Goal: Task Accomplishment & Management: Manage account settings

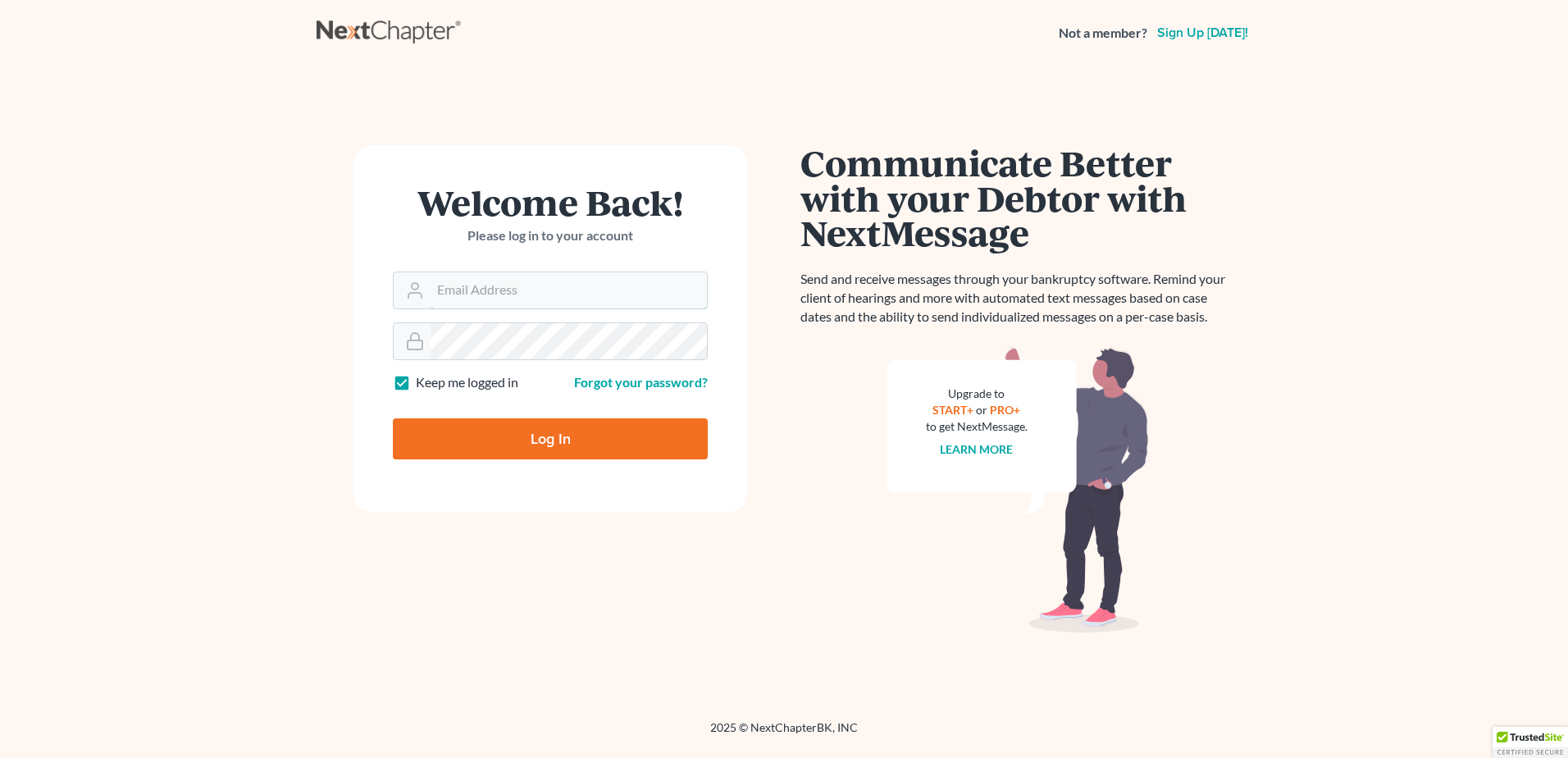
type input "[EMAIL_ADDRESS][DOMAIN_NAME]"
click at [555, 429] on input "Log In" at bounding box center [550, 439] width 315 height 41
type input "Thinking..."
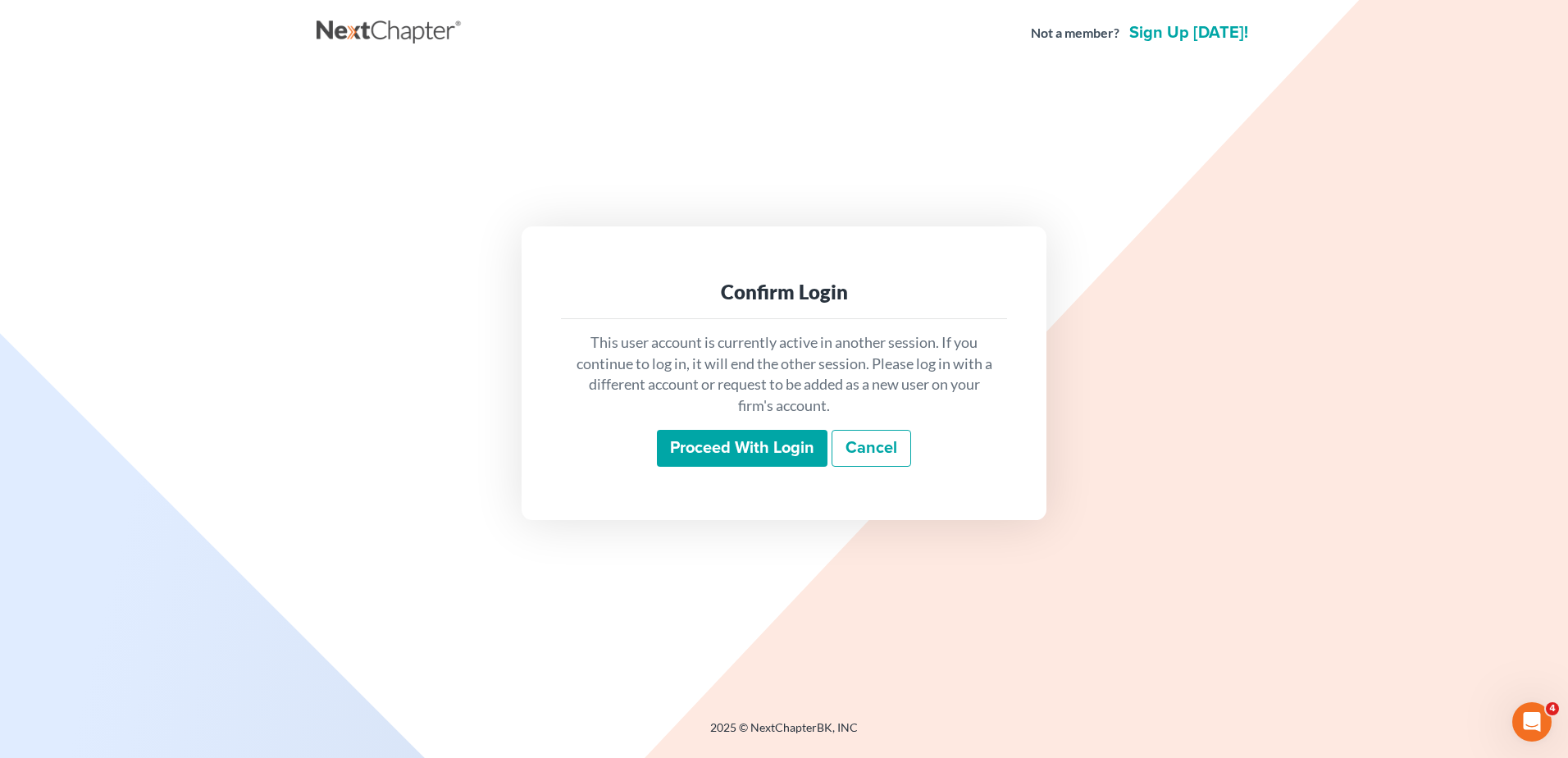
click at [764, 447] on input "Proceed with login" at bounding box center [742, 448] width 171 height 38
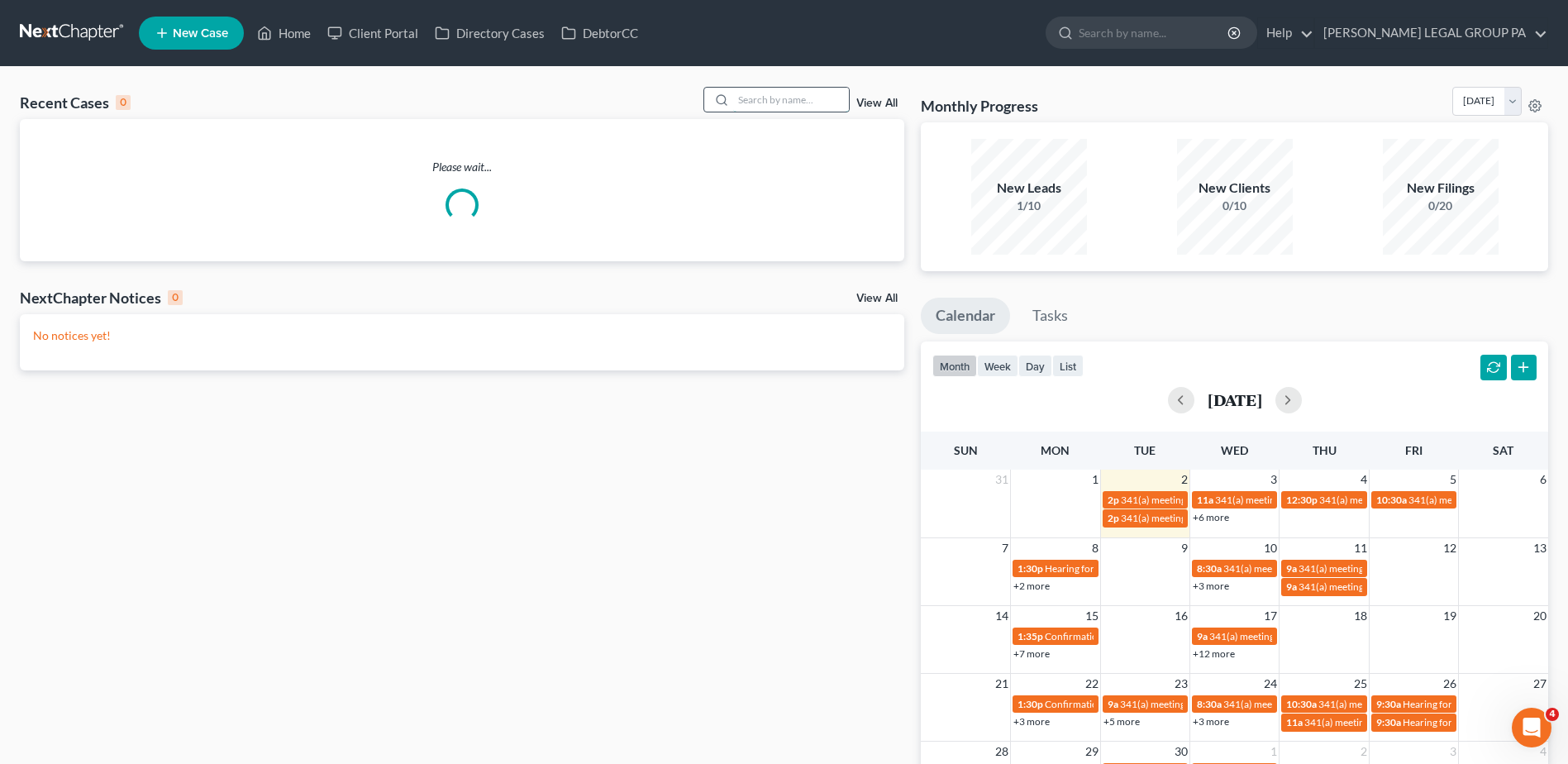
click at [755, 95] on input "search" at bounding box center [791, 99] width 115 height 24
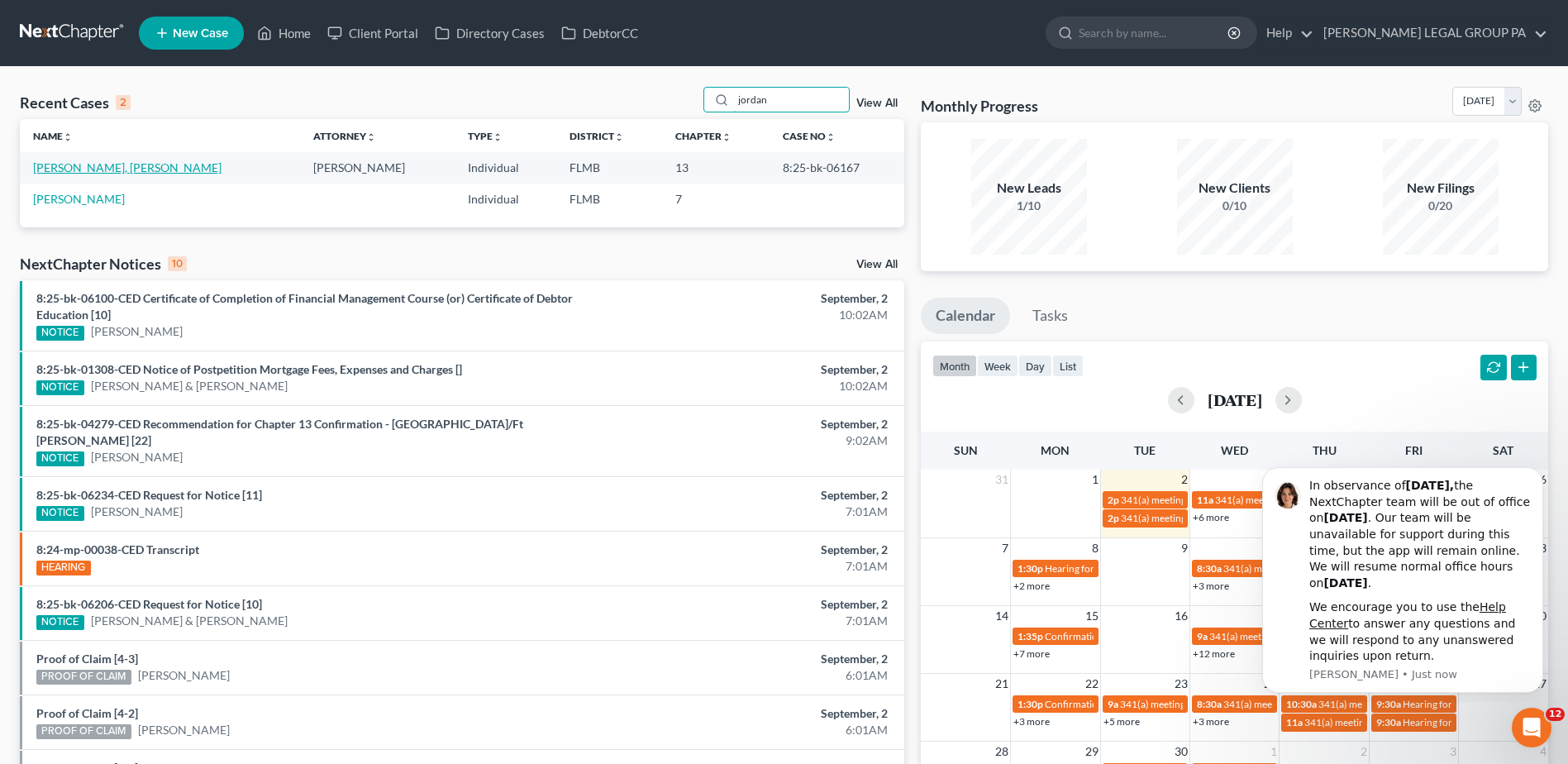
type input "jordan"
click at [96, 169] on link "[PERSON_NAME], [PERSON_NAME]" at bounding box center [127, 168] width 188 height 14
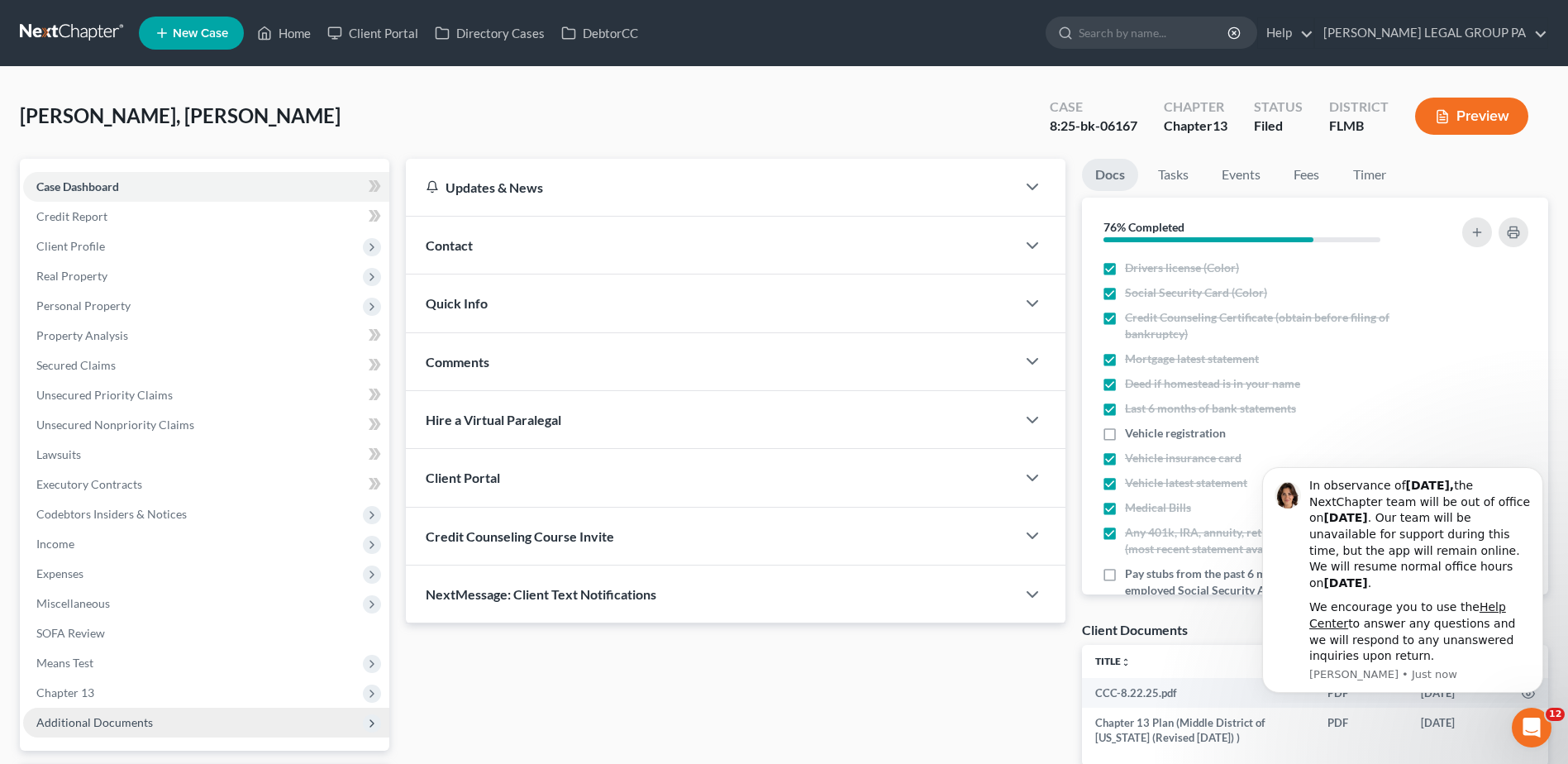
click at [128, 728] on span "Additional Documents" at bounding box center [94, 723] width 116 height 14
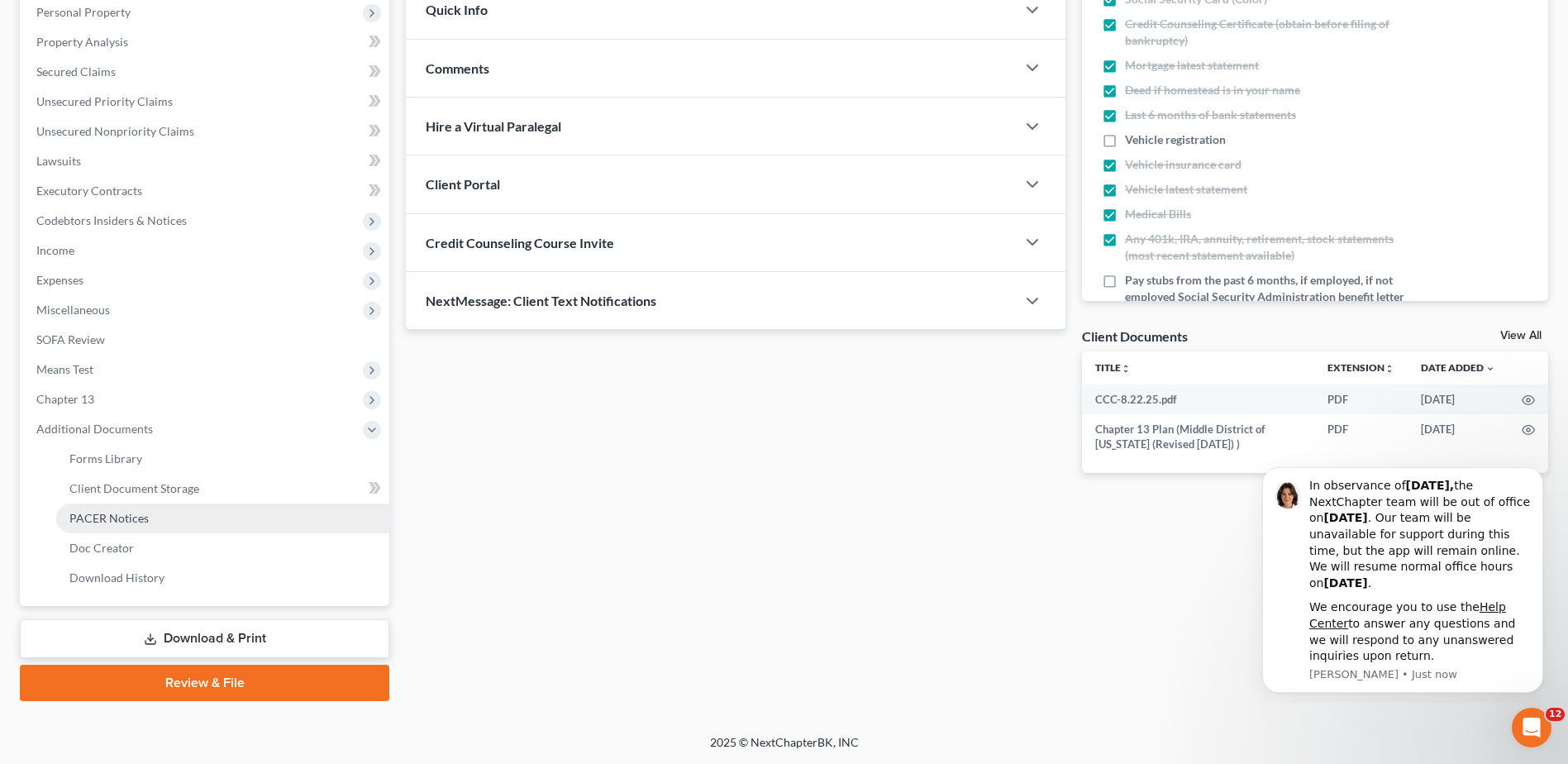
click at [132, 512] on span "PACER Notices" at bounding box center [109, 518] width 79 height 14
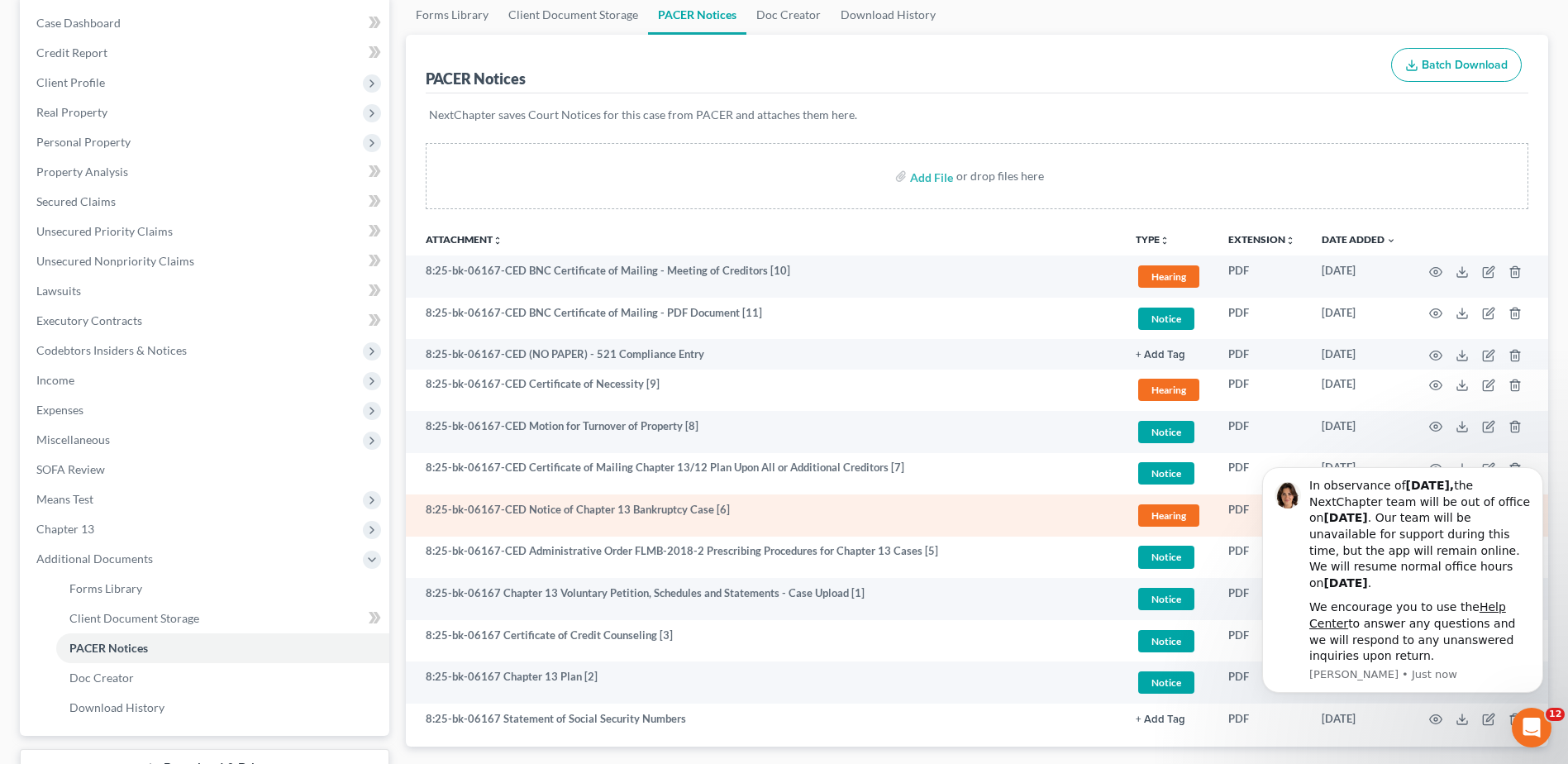
scroll to position [165, 0]
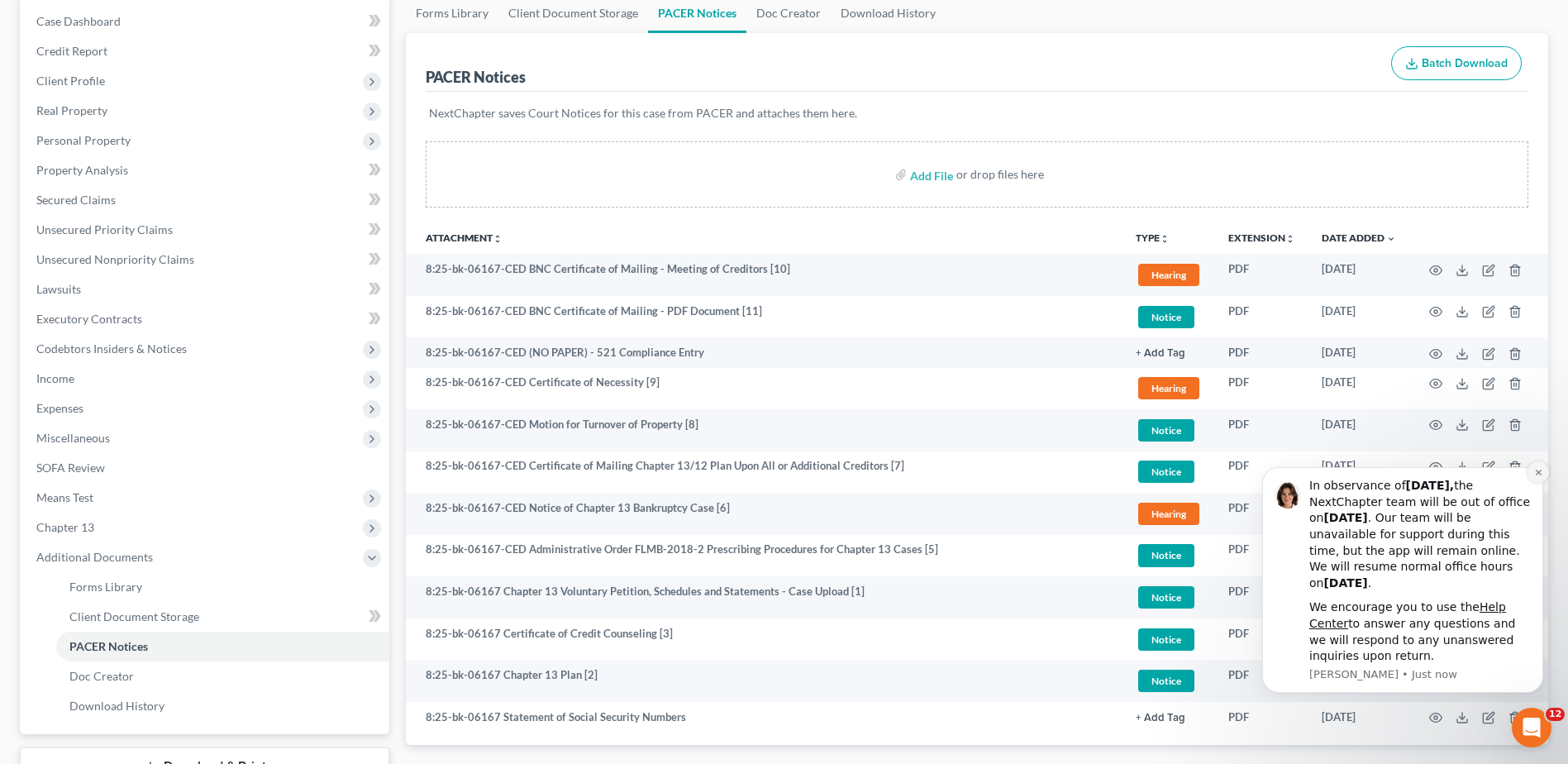
click at [1538, 473] on icon "Dismiss notification" at bounding box center [1537, 473] width 5 height 5
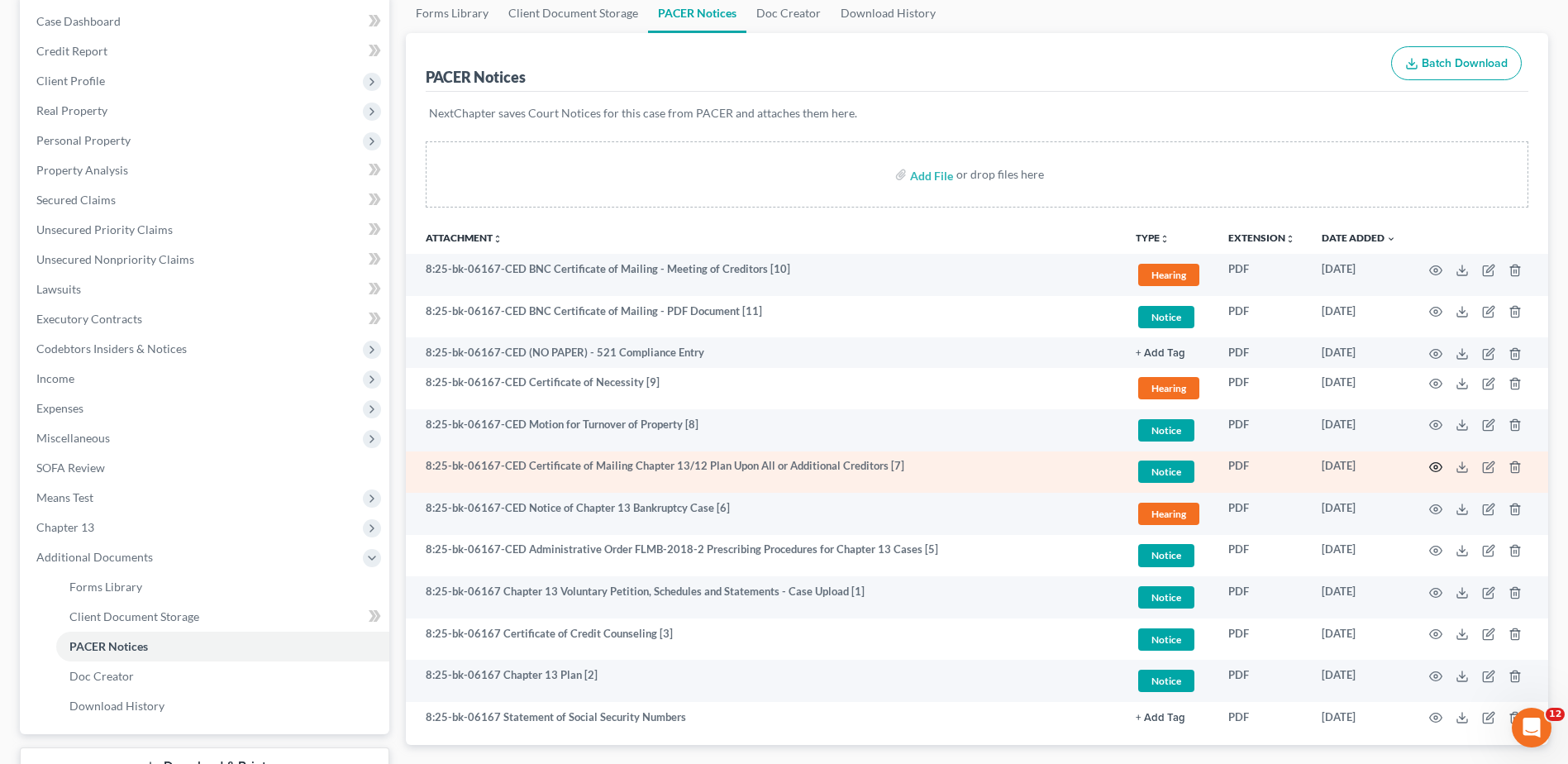
click at [1436, 463] on icon "button" at bounding box center [1436, 467] width 13 height 9
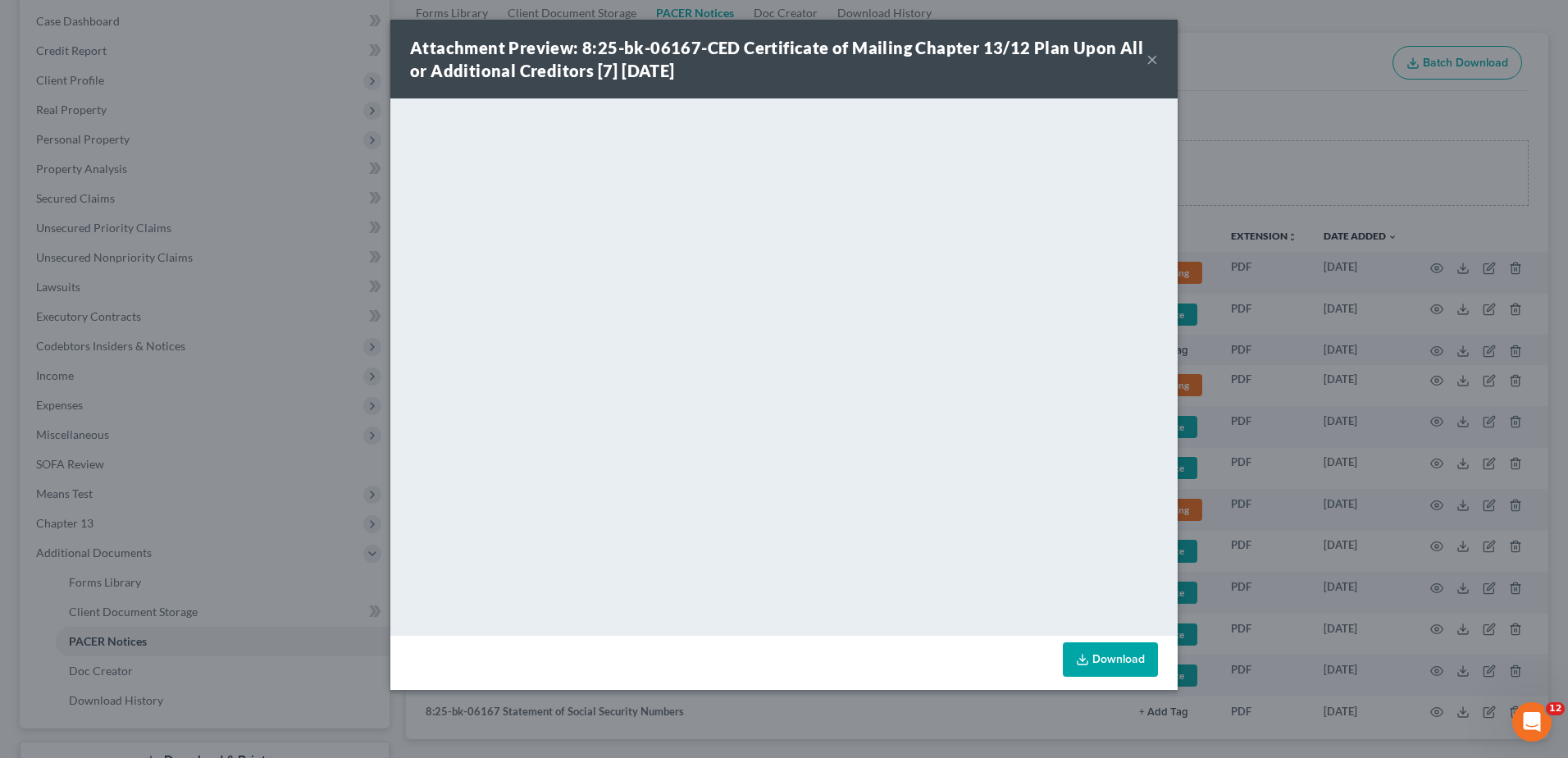
click at [1146, 54] on div "Attachment Preview: 8:25-bk-06167-CED Certificate of Mailing Chapter 13/12 Plan…" at bounding box center [777, 58] width 736 height 46
click at [1149, 58] on button "×" at bounding box center [1151, 59] width 12 height 20
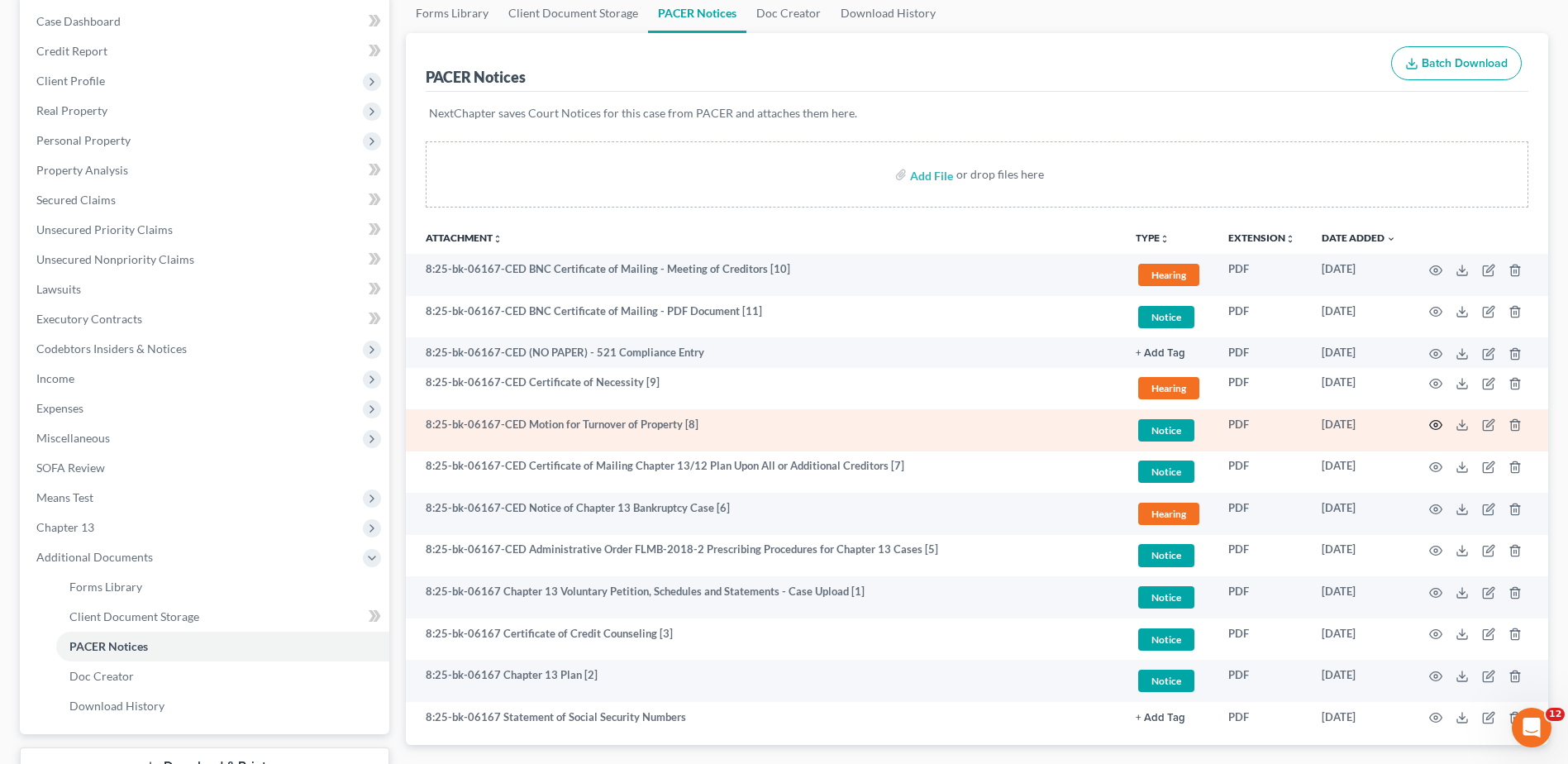
click at [1439, 428] on icon "button" at bounding box center [1435, 425] width 14 height 14
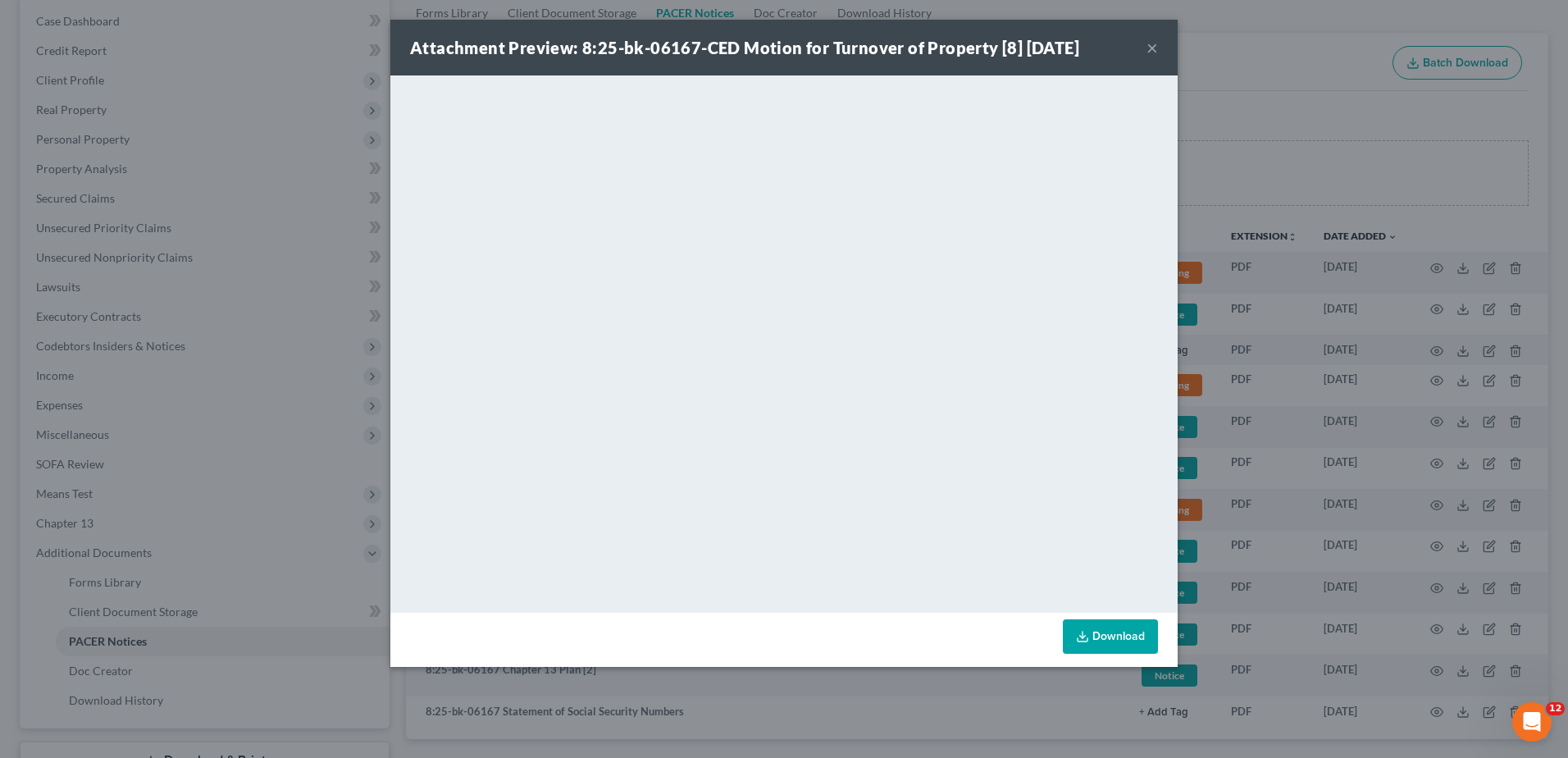
click at [1148, 42] on button "×" at bounding box center [1151, 47] width 12 height 20
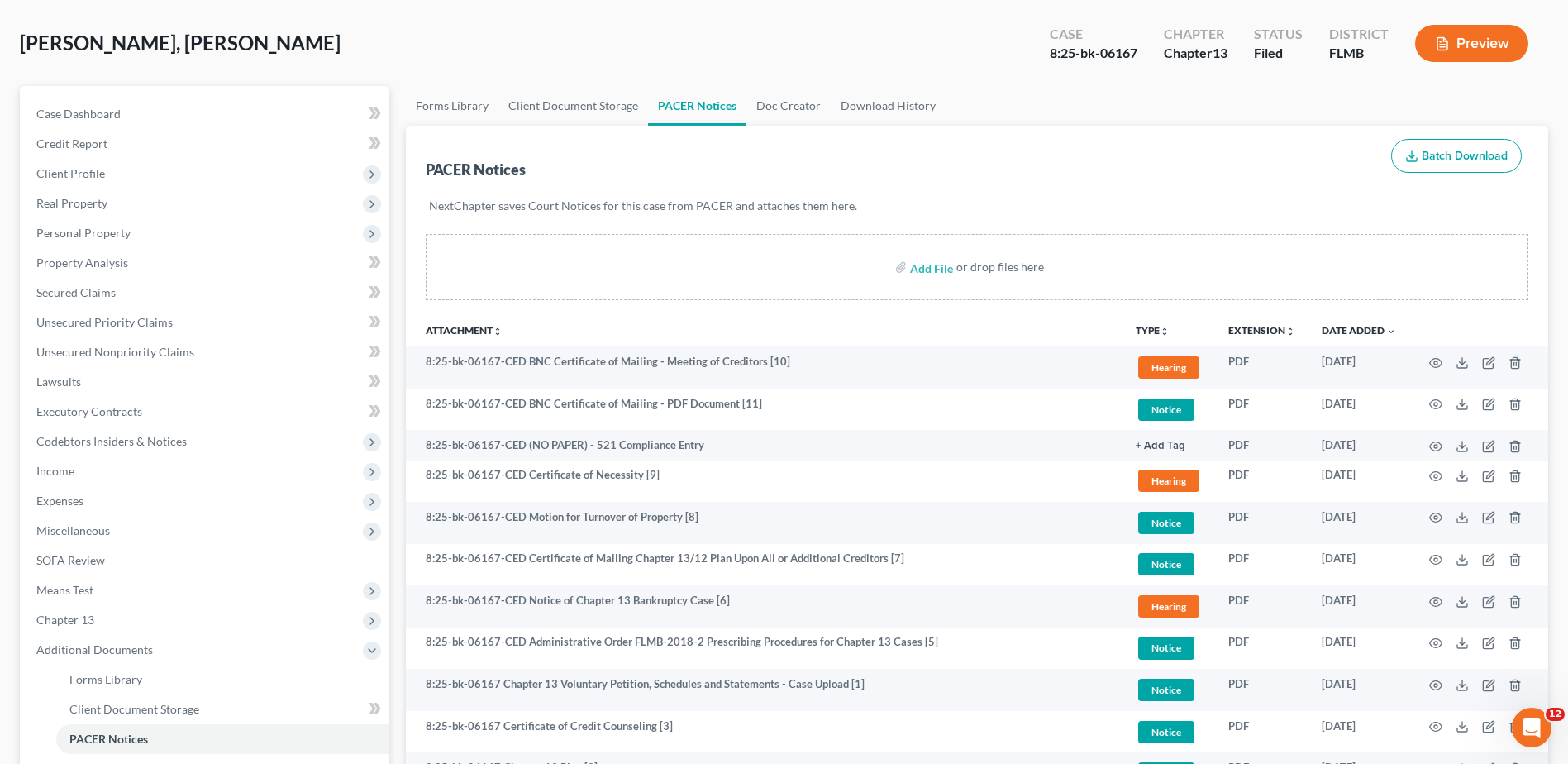
scroll to position [0, 0]
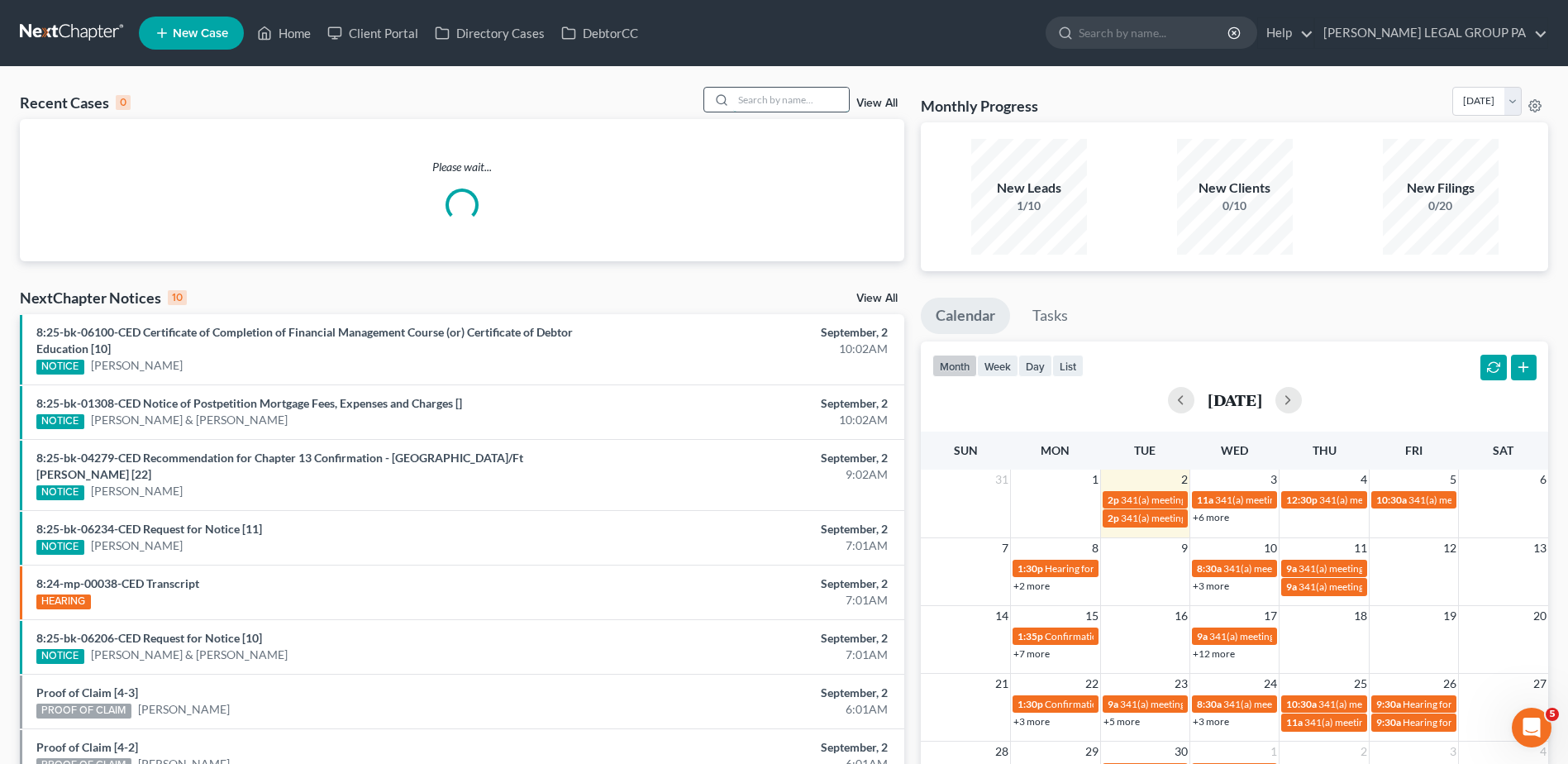
click at [764, 94] on input "search" at bounding box center [791, 99] width 115 height 24
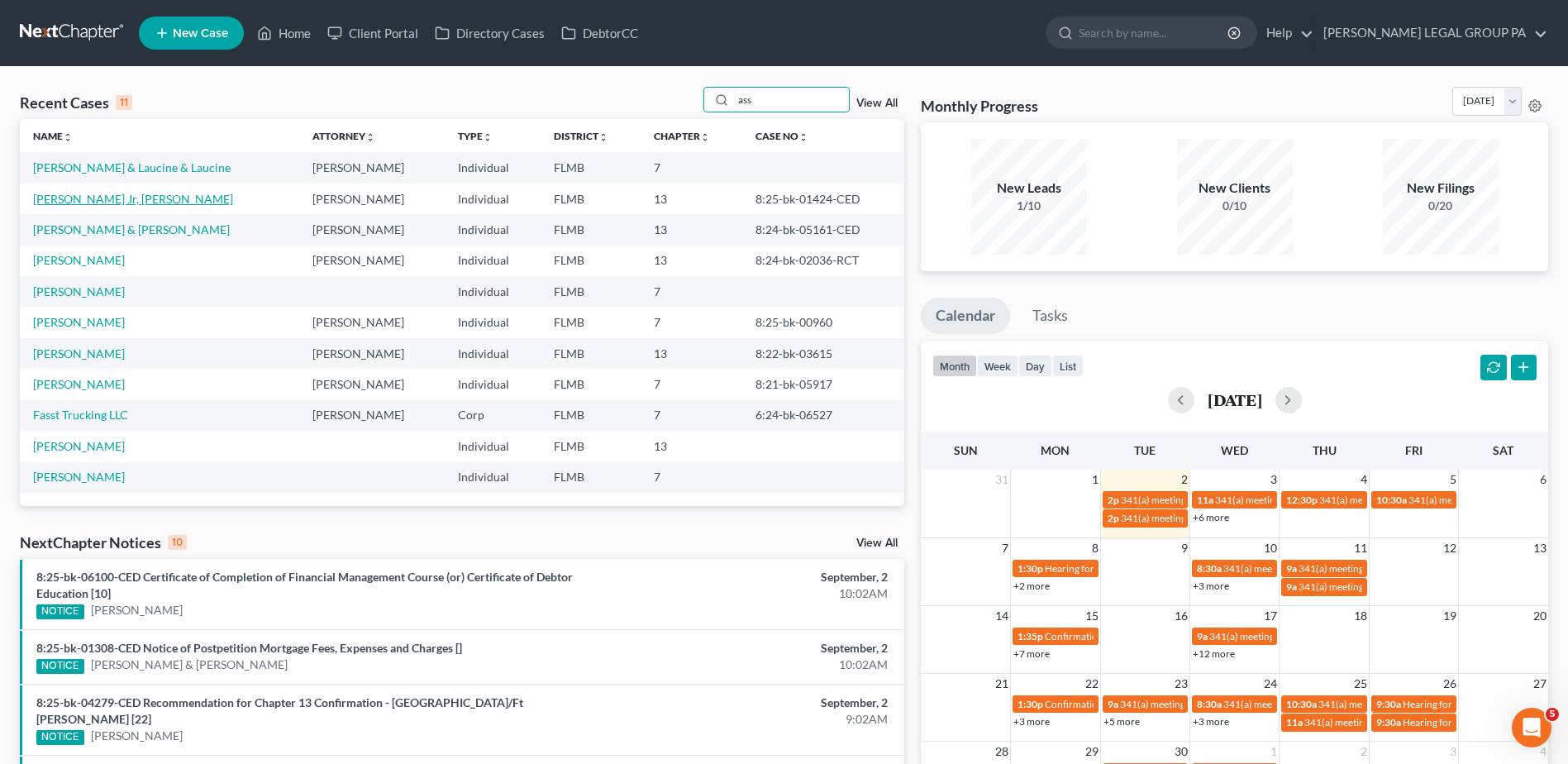
type input "ass"
click at [93, 196] on link "[PERSON_NAME] Jr, [PERSON_NAME]" at bounding box center [133, 199] width 200 height 14
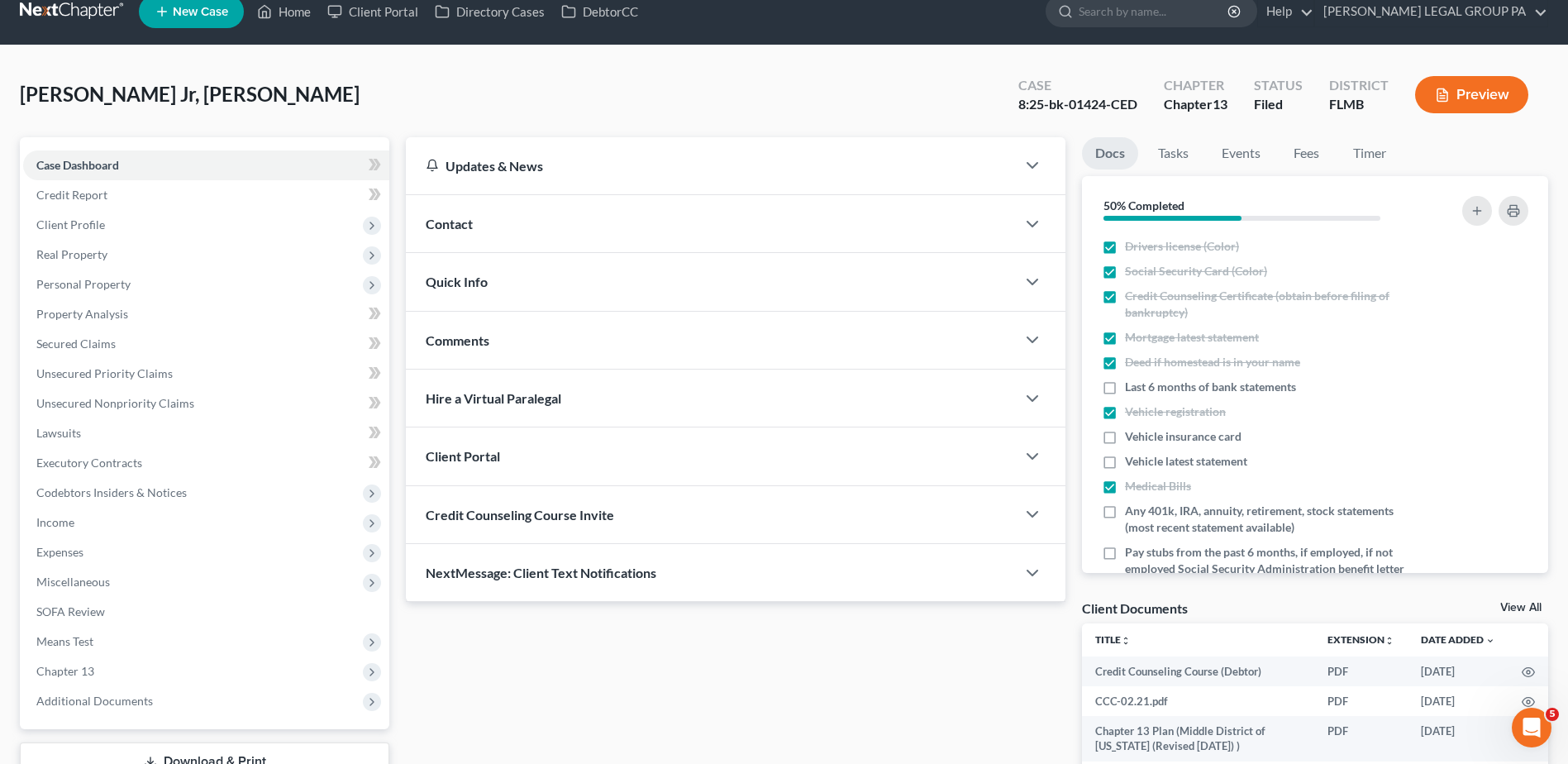
scroll to position [144, 0]
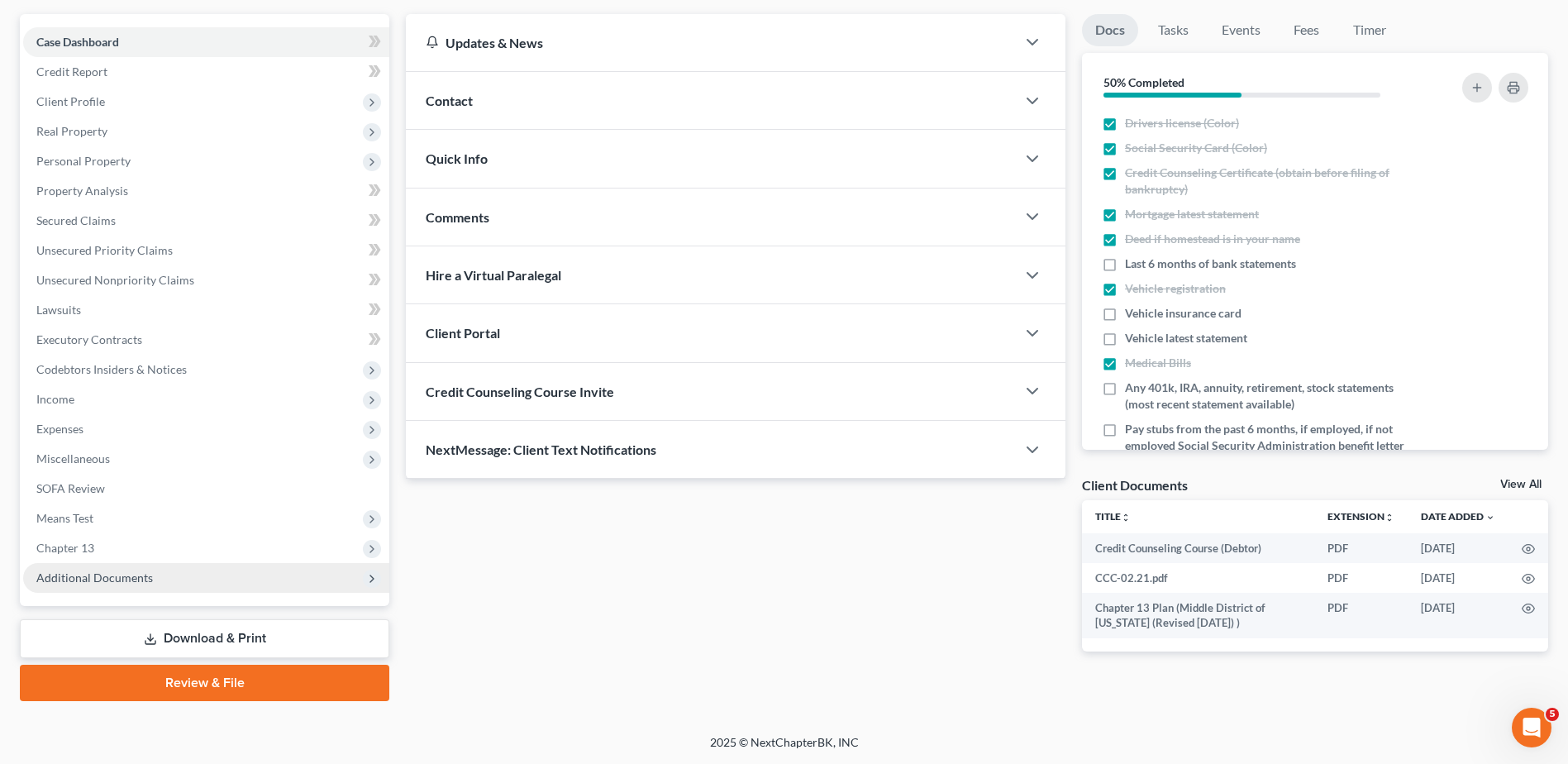
click at [129, 585] on span "Additional Documents" at bounding box center [206, 577] width 366 height 30
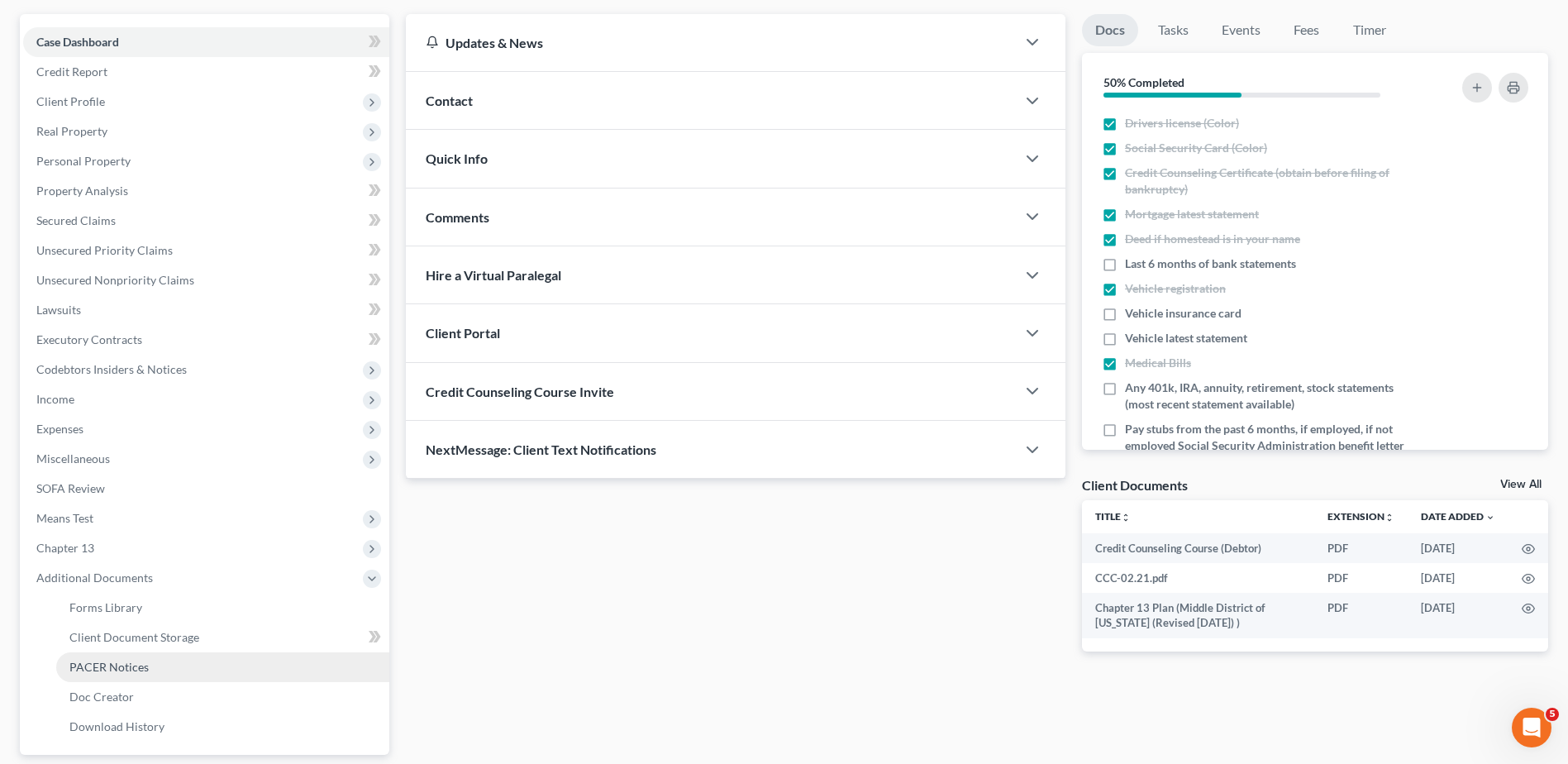
click at [128, 658] on link "PACER Notices" at bounding box center [222, 667] width 333 height 30
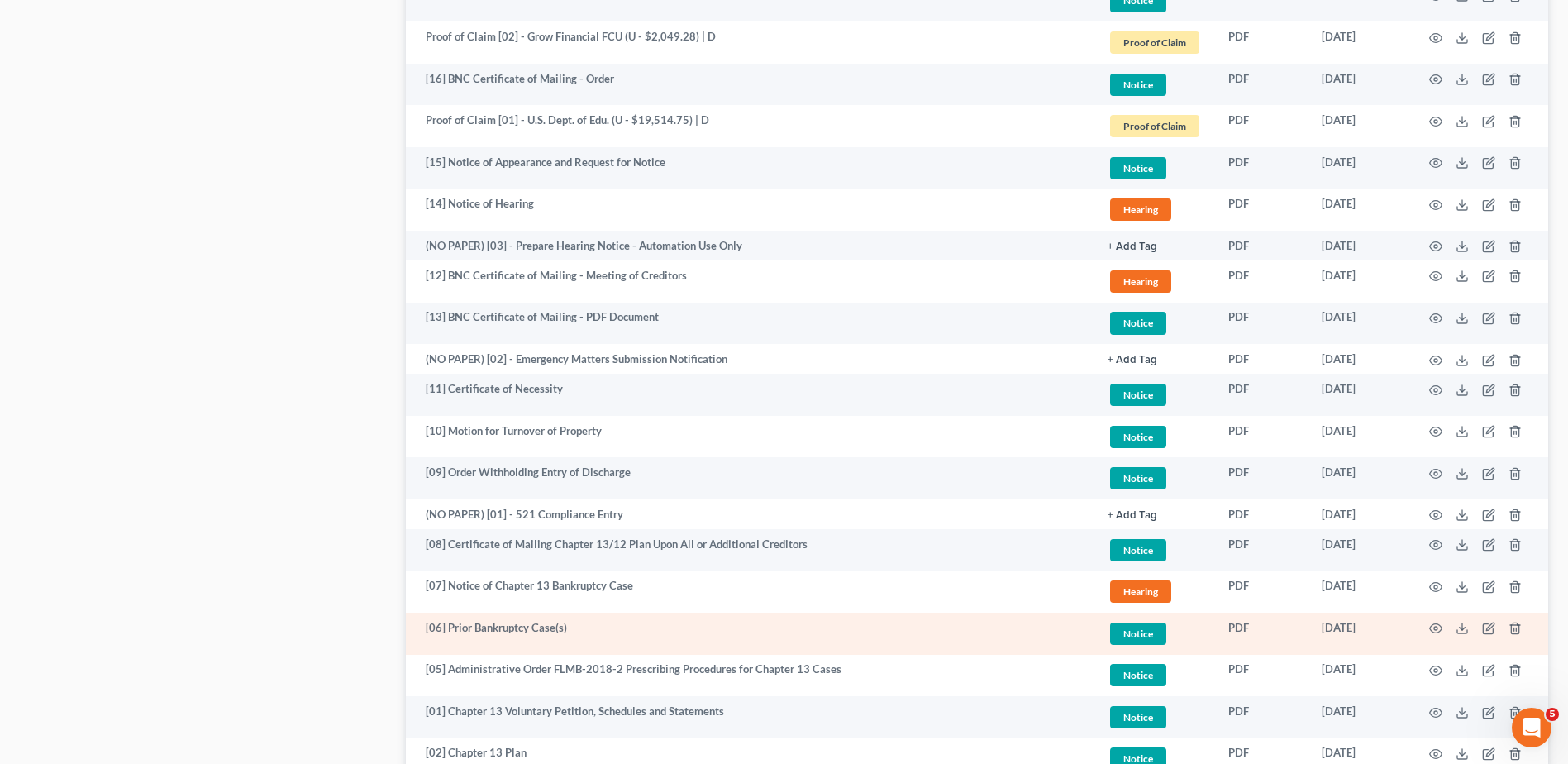
scroll to position [1160, 0]
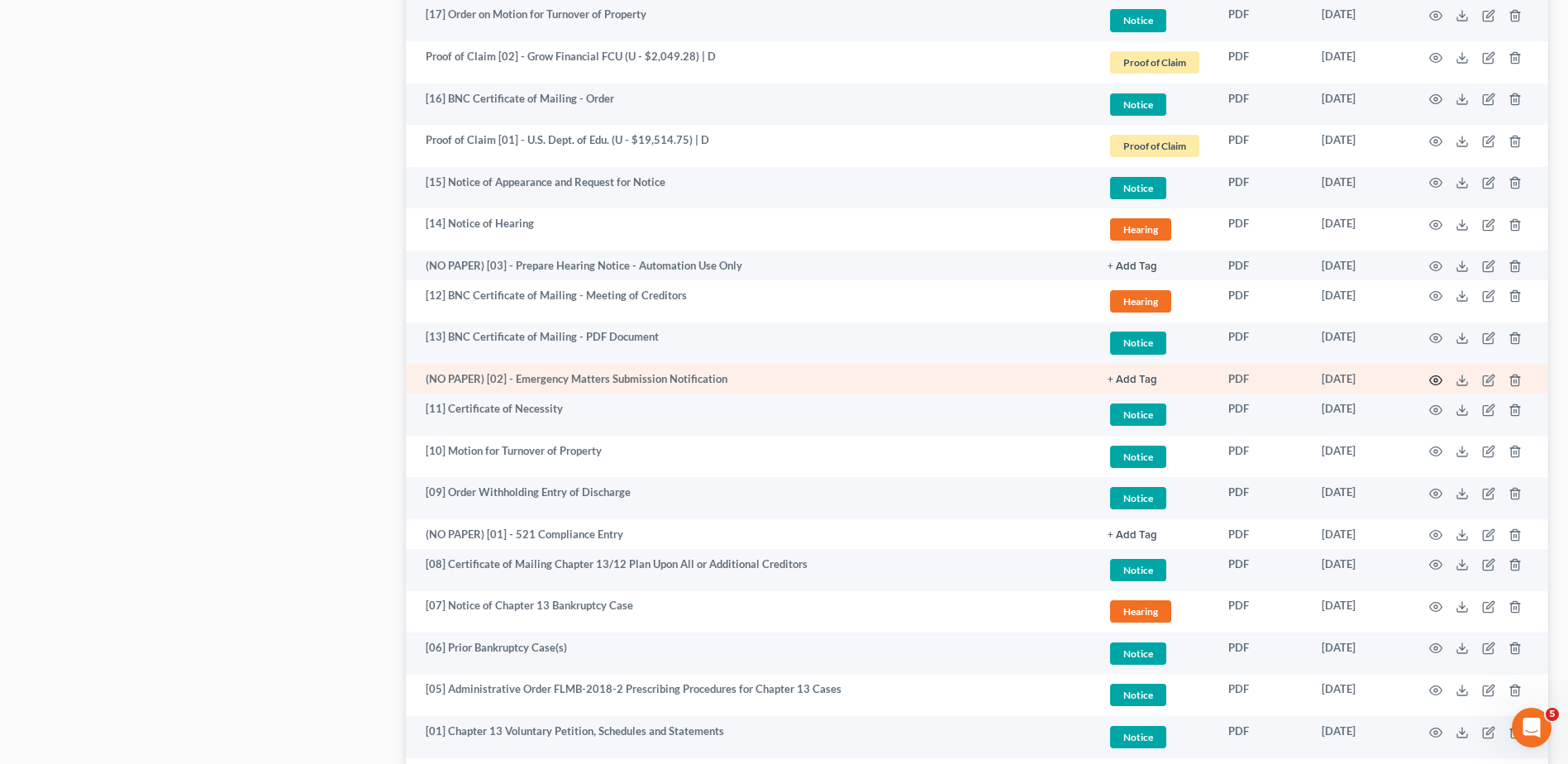
click at [1431, 379] on icon "button" at bounding box center [1435, 380] width 14 height 14
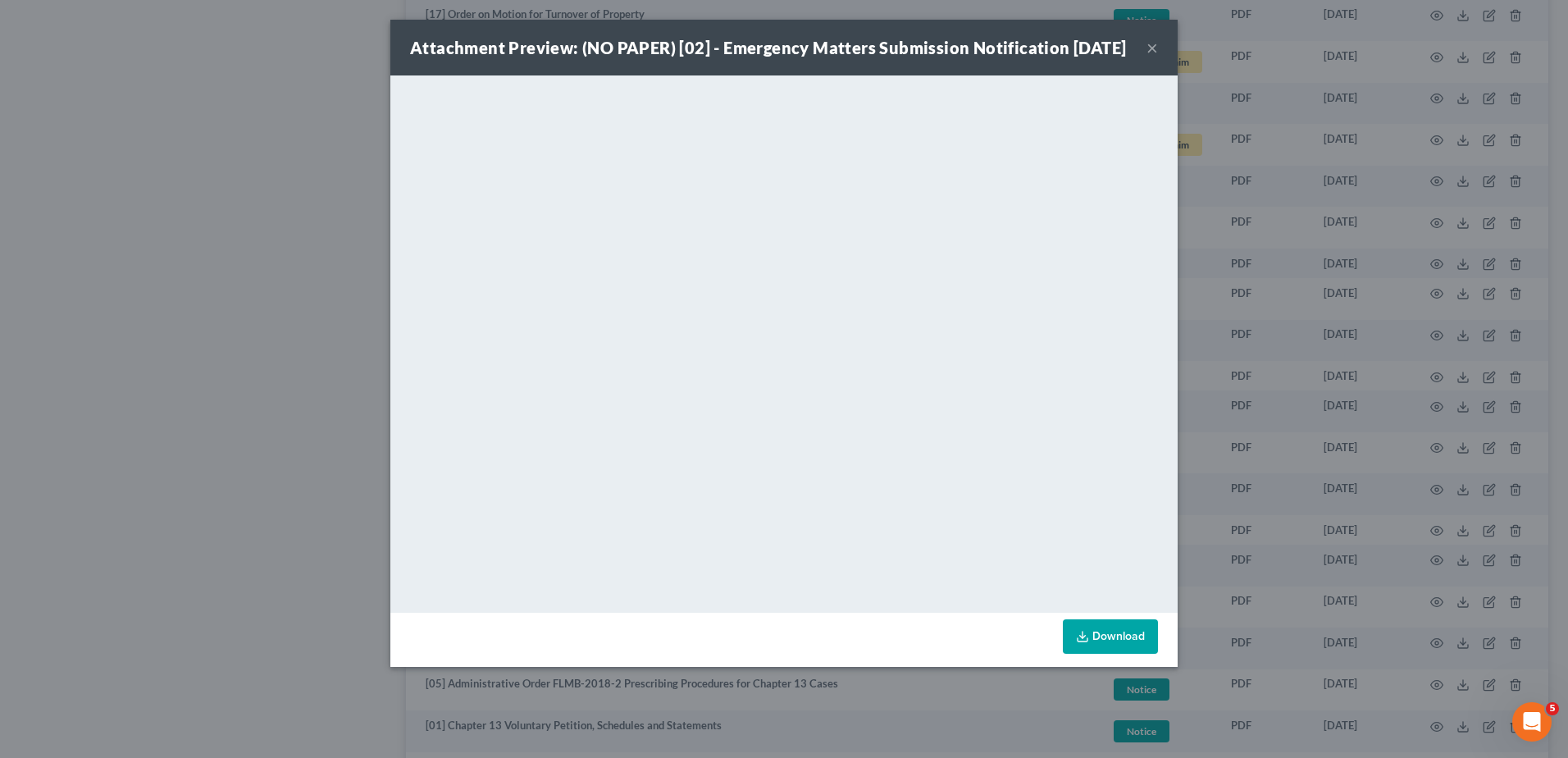
click at [1152, 57] on button "×" at bounding box center [1151, 47] width 12 height 20
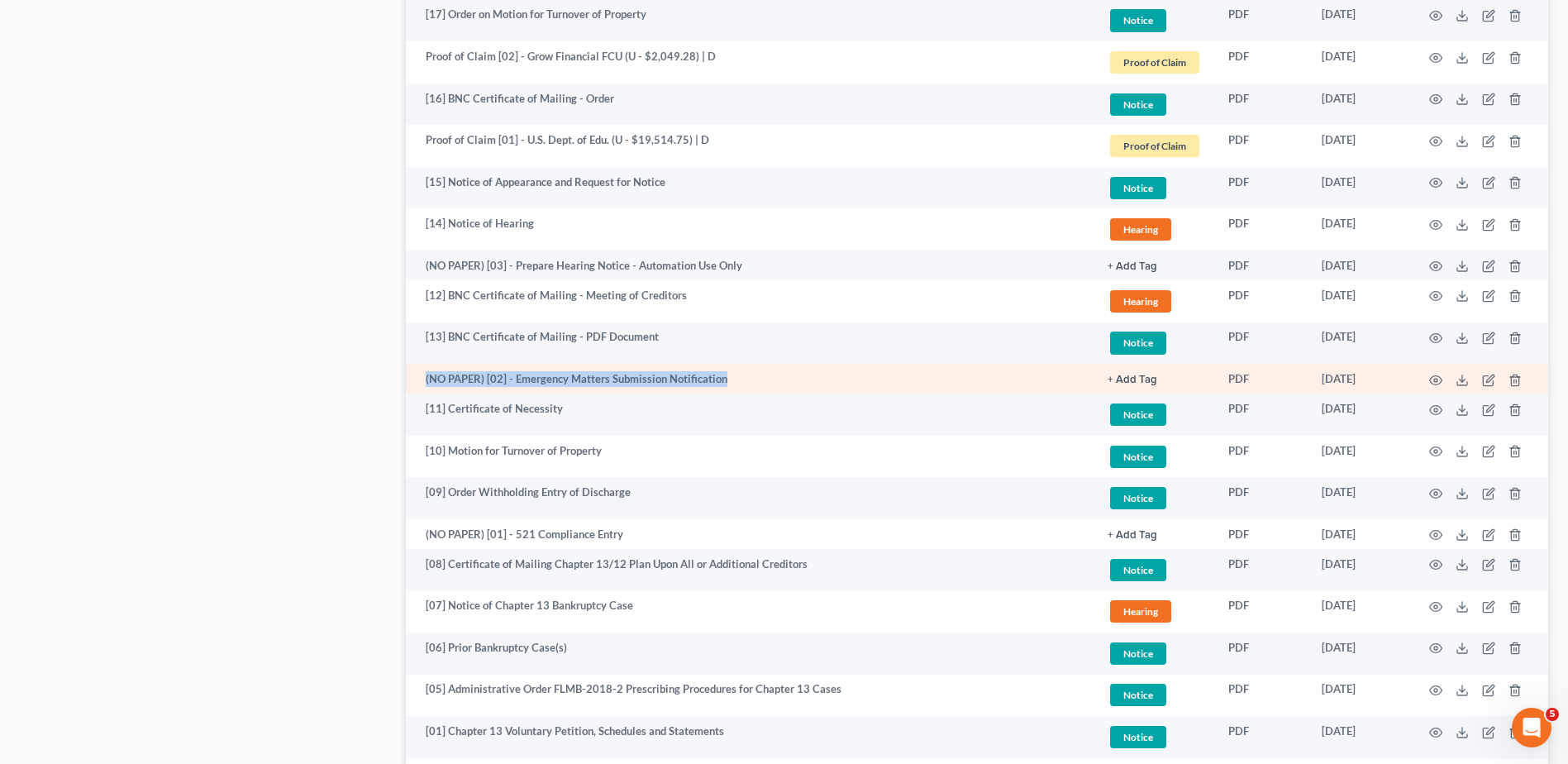
drag, startPoint x: 421, startPoint y: 382, endPoint x: 751, endPoint y: 374, distance: 330.1
click at [751, 374] on td "(NO PAPER) [02] - Emergency Matters Submission Notification" at bounding box center [750, 378] width 689 height 30
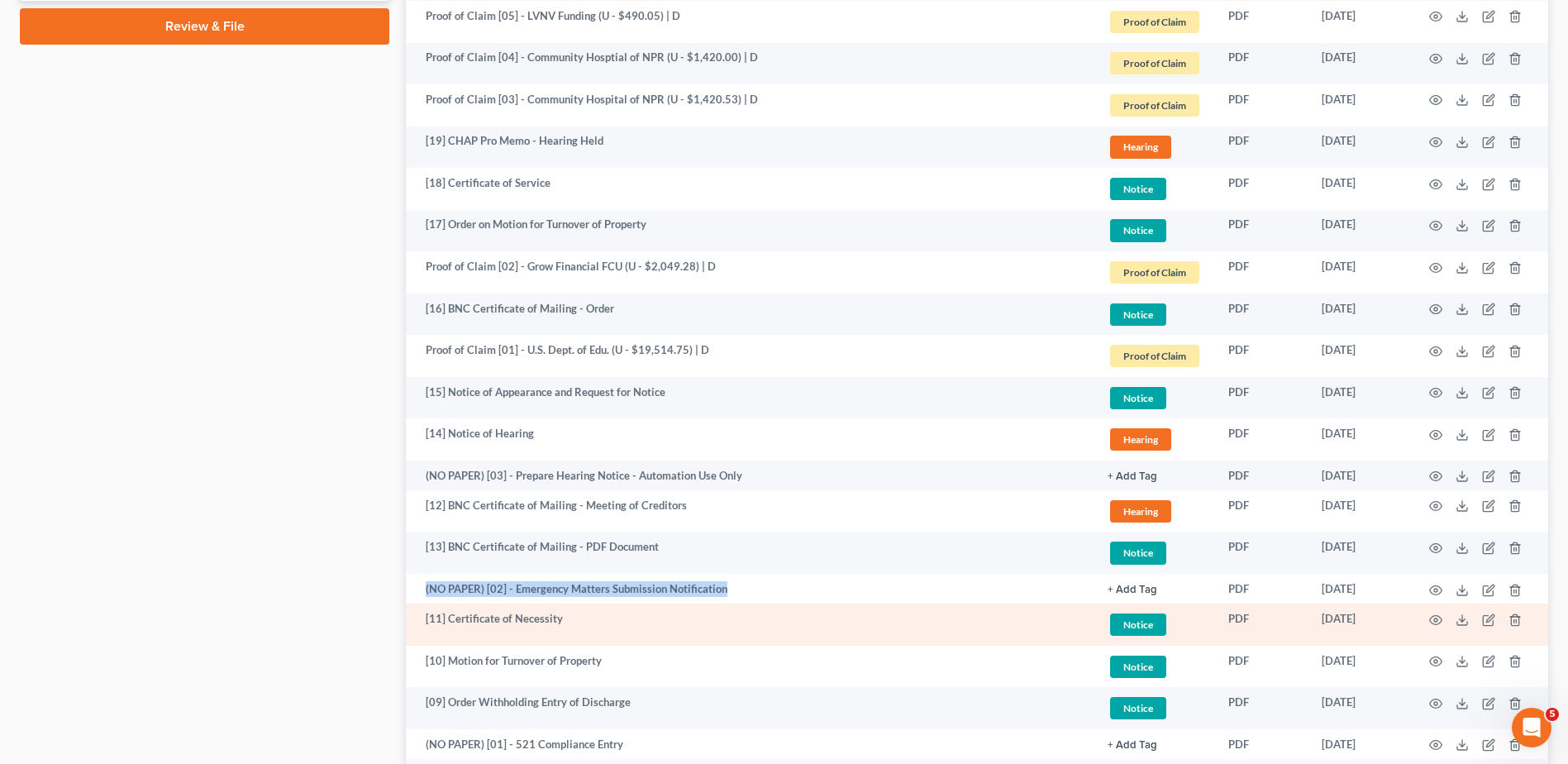
scroll to position [912, 0]
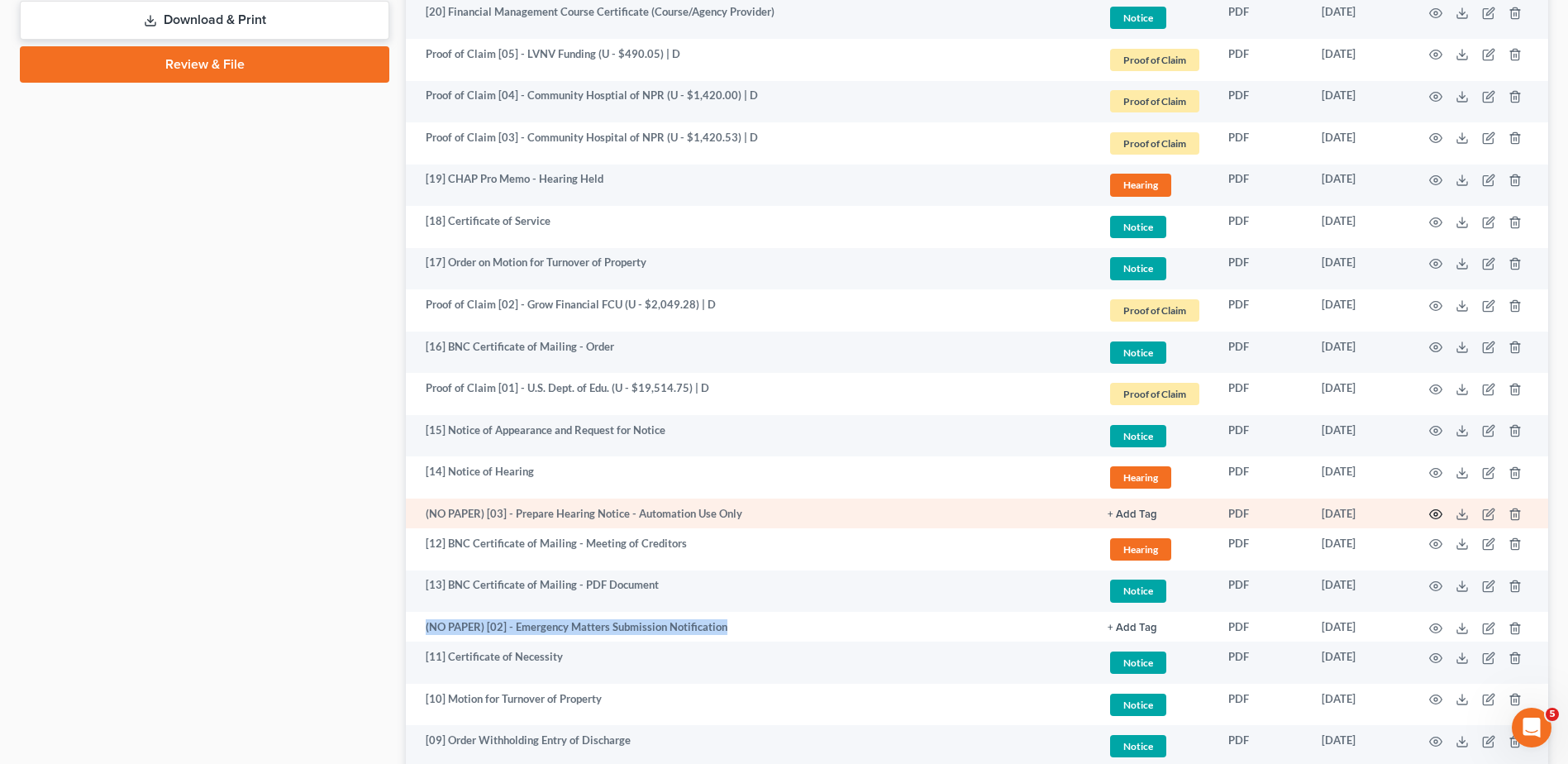
click at [1433, 514] on icon "button" at bounding box center [1435, 514] width 14 height 14
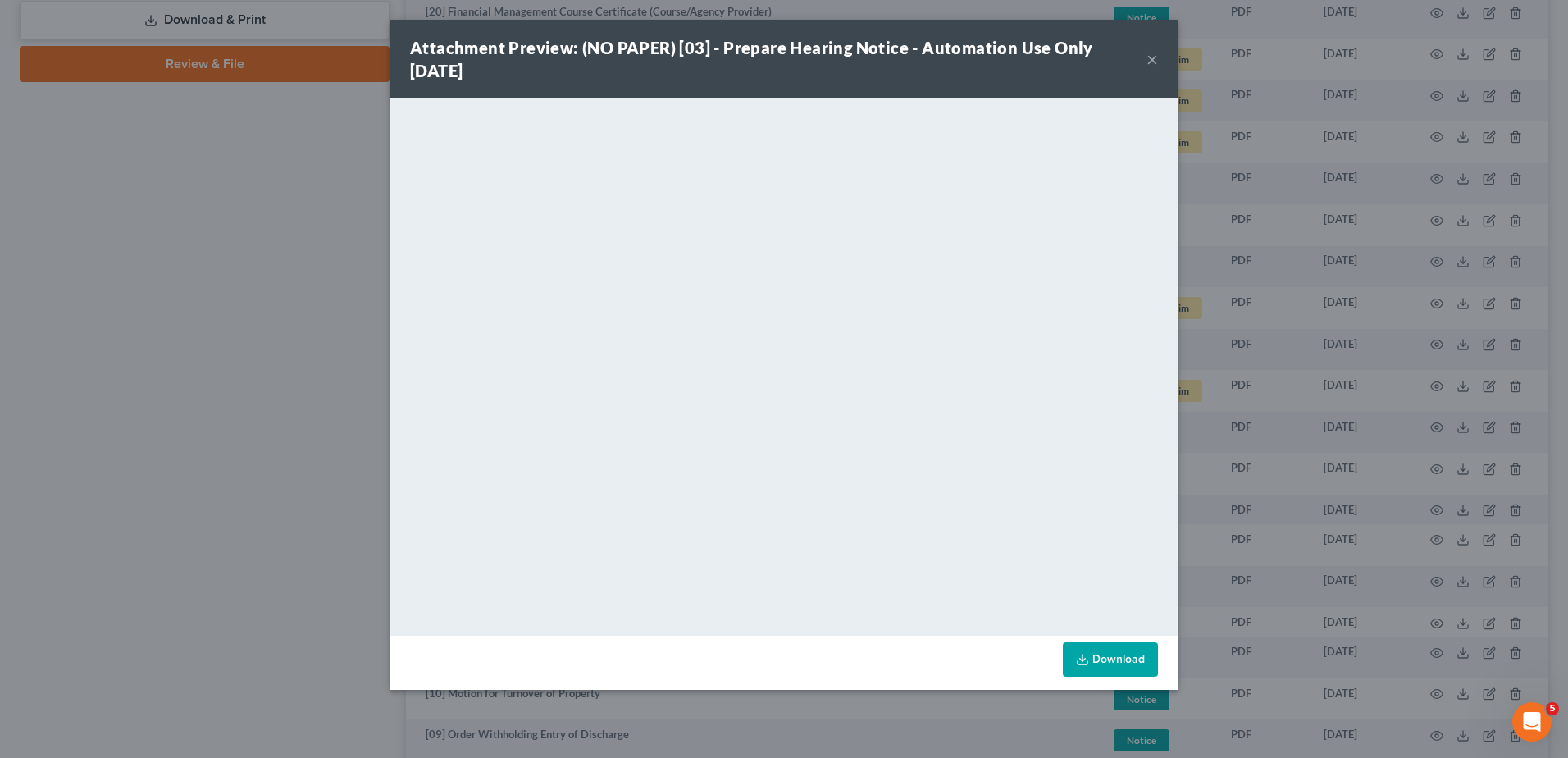
click at [1155, 58] on button "×" at bounding box center [1151, 59] width 12 height 20
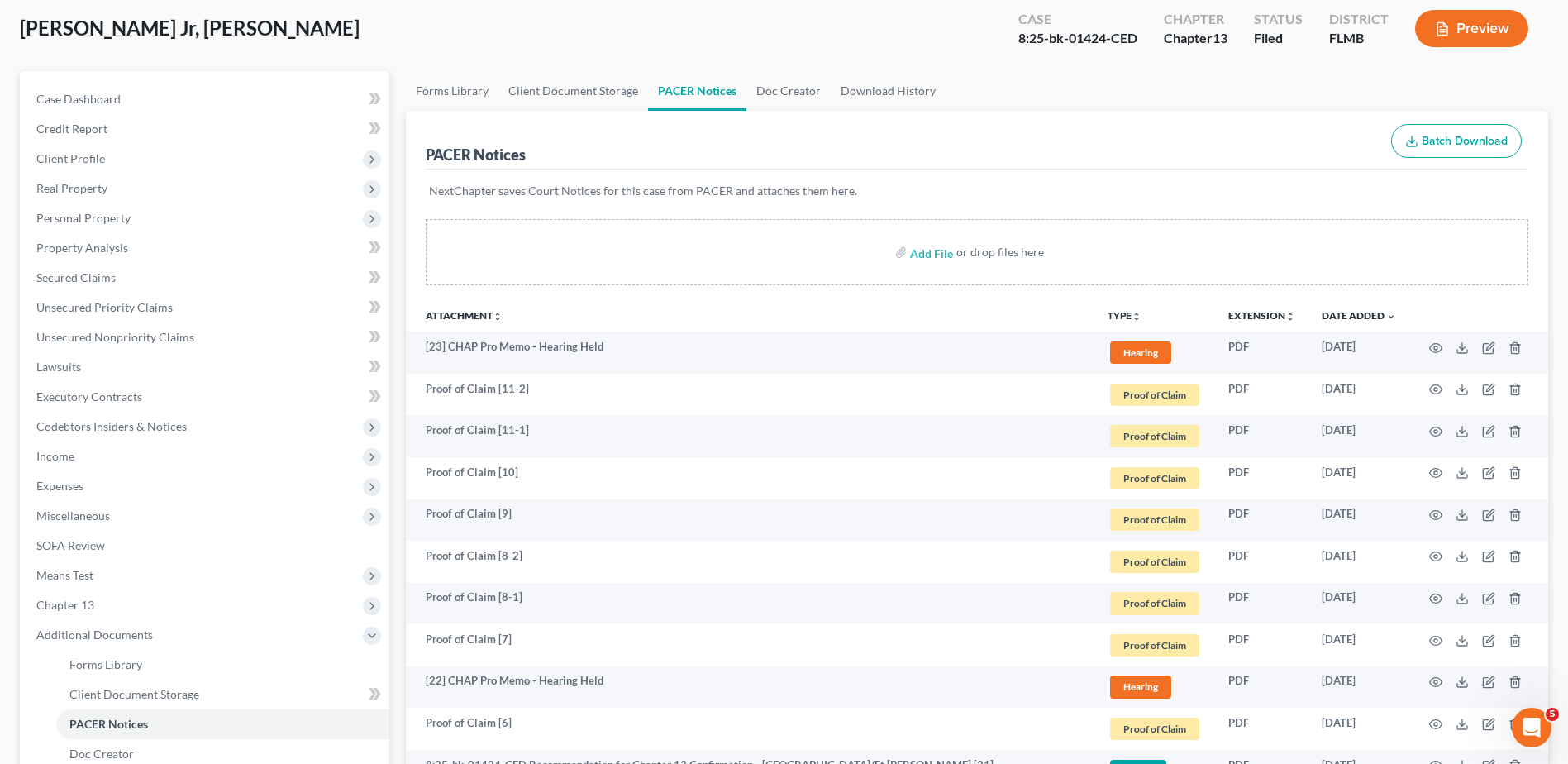
scroll to position [0, 0]
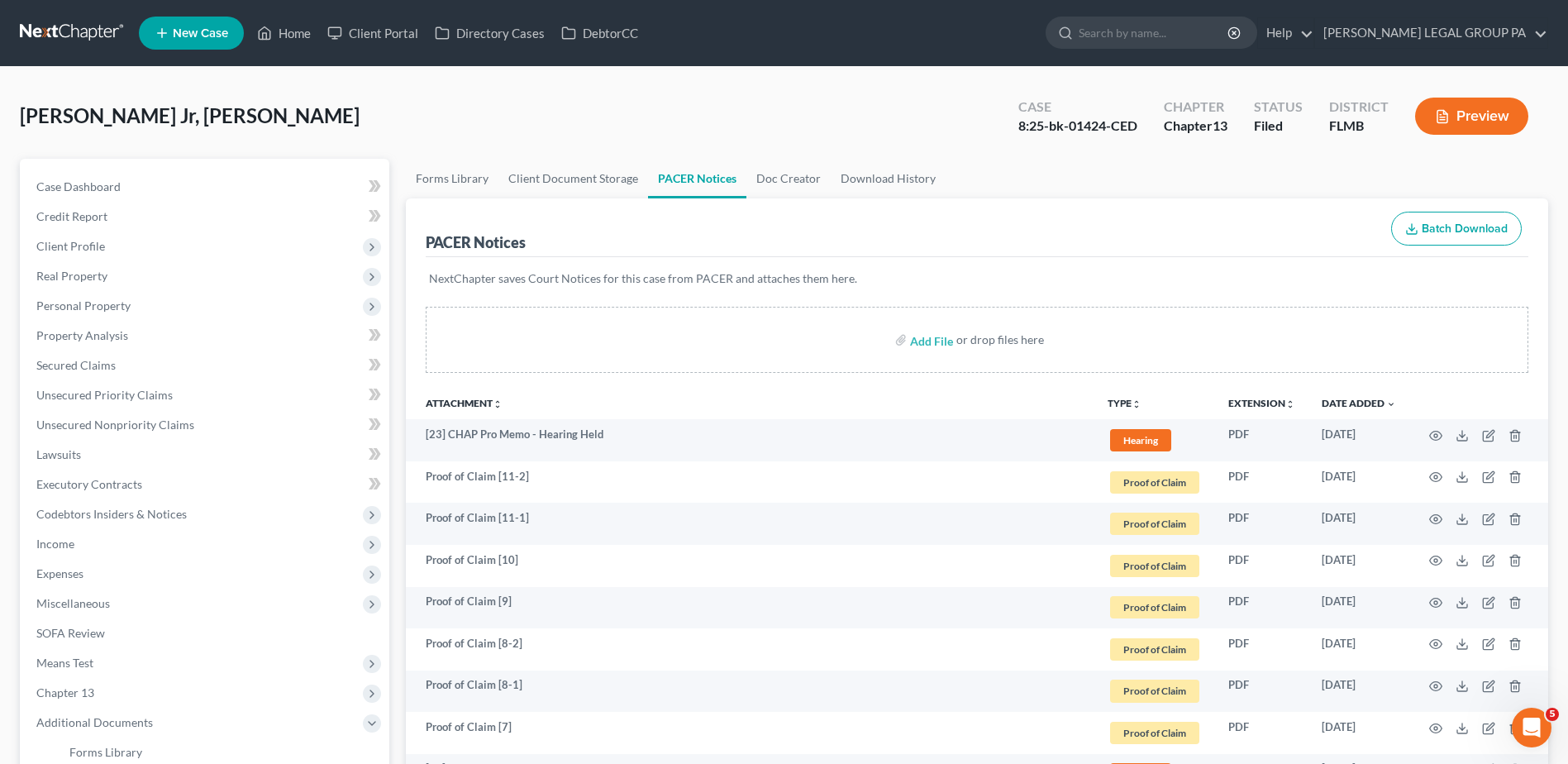
click at [103, 30] on link at bounding box center [72, 32] width 105 height 30
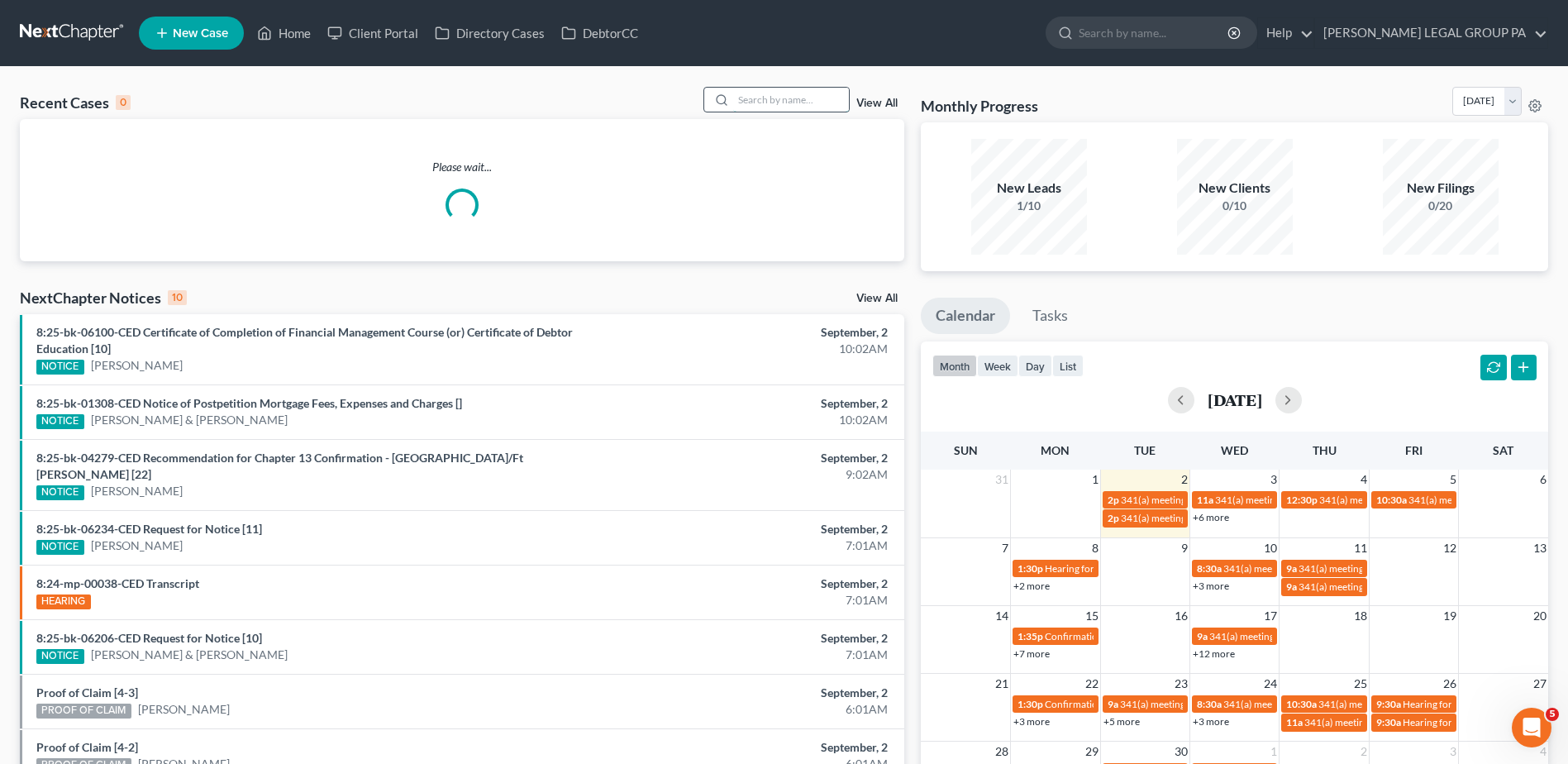
drag, startPoint x: 788, startPoint y: 100, endPoint x: 818, endPoint y: 109, distance: 31.3
click at [787, 105] on input "search" at bounding box center [791, 99] width 115 height 24
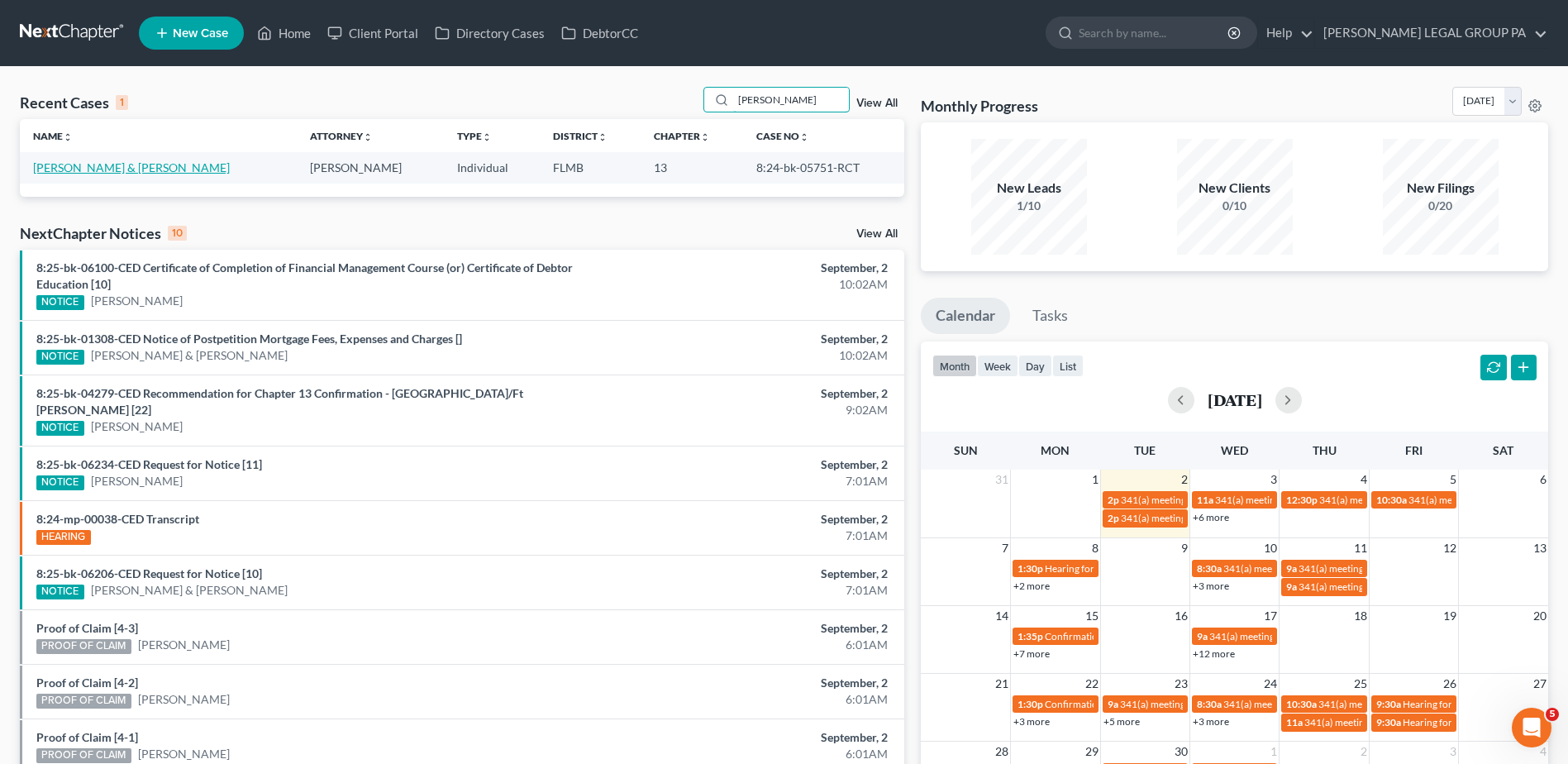
type input "[PERSON_NAME]"
click at [124, 162] on link "[PERSON_NAME] & [PERSON_NAME]" at bounding box center [132, 168] width 197 height 14
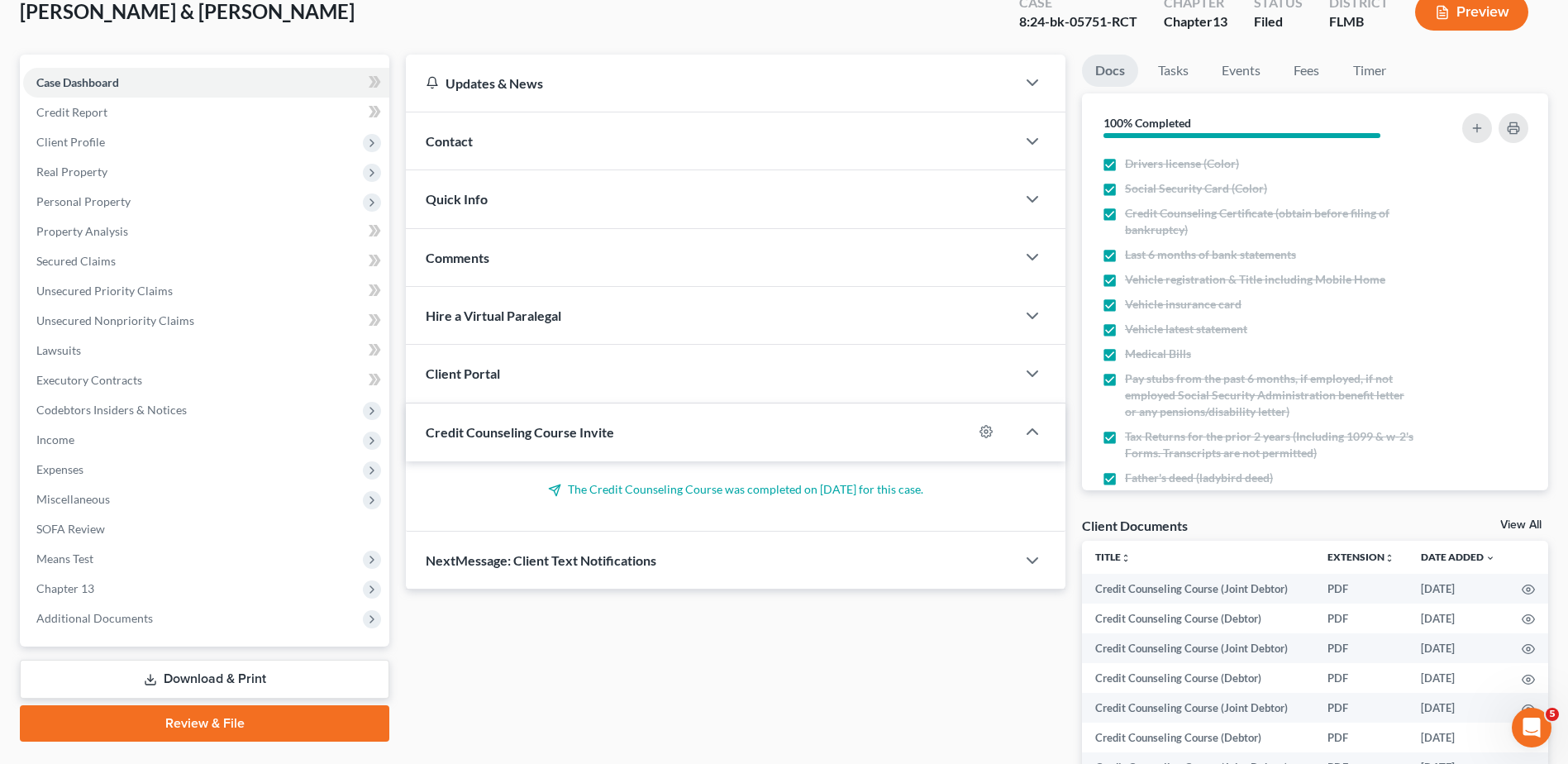
scroll to position [301, 0]
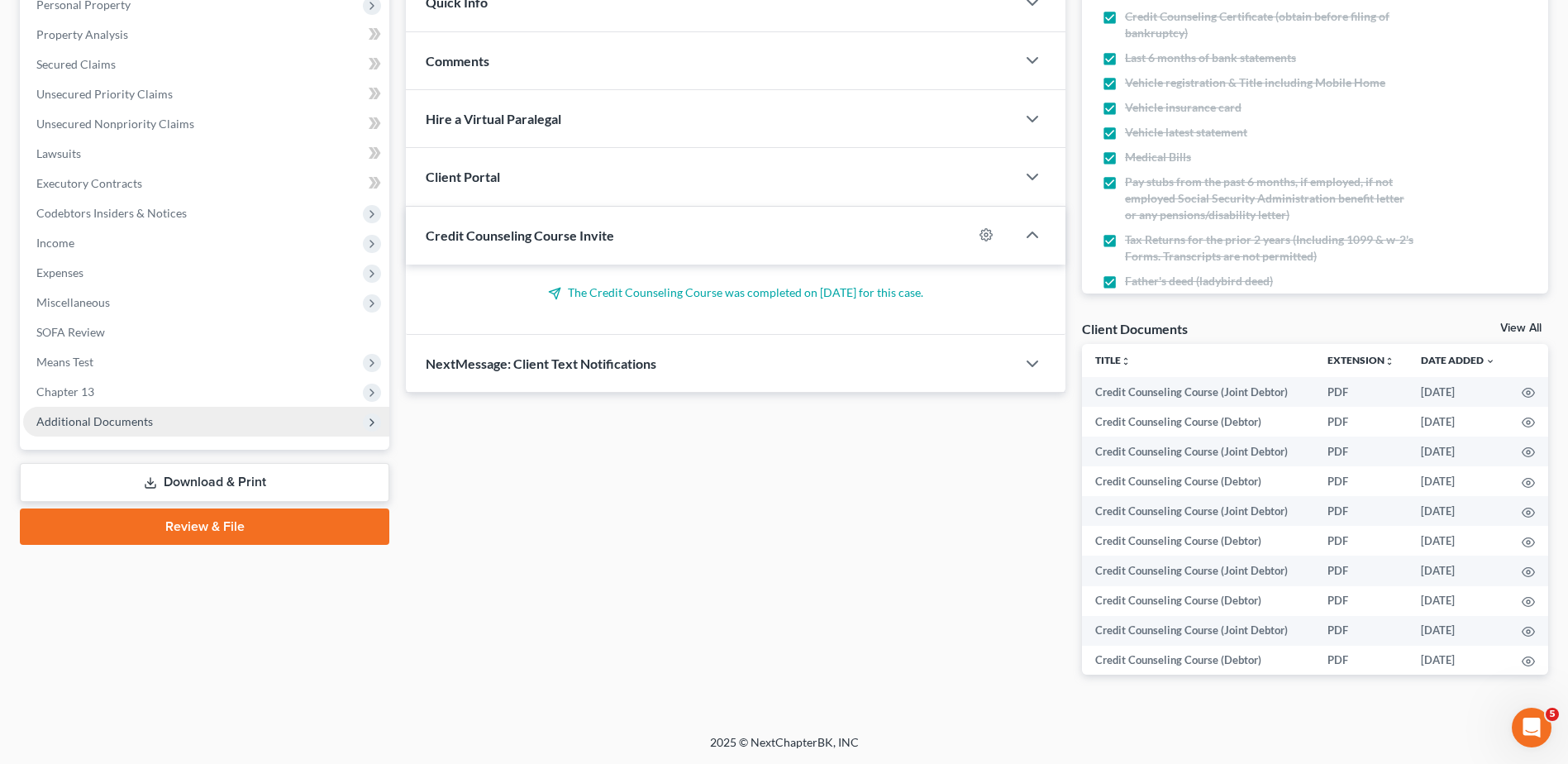
click at [132, 430] on span "Additional Documents" at bounding box center [206, 421] width 366 height 30
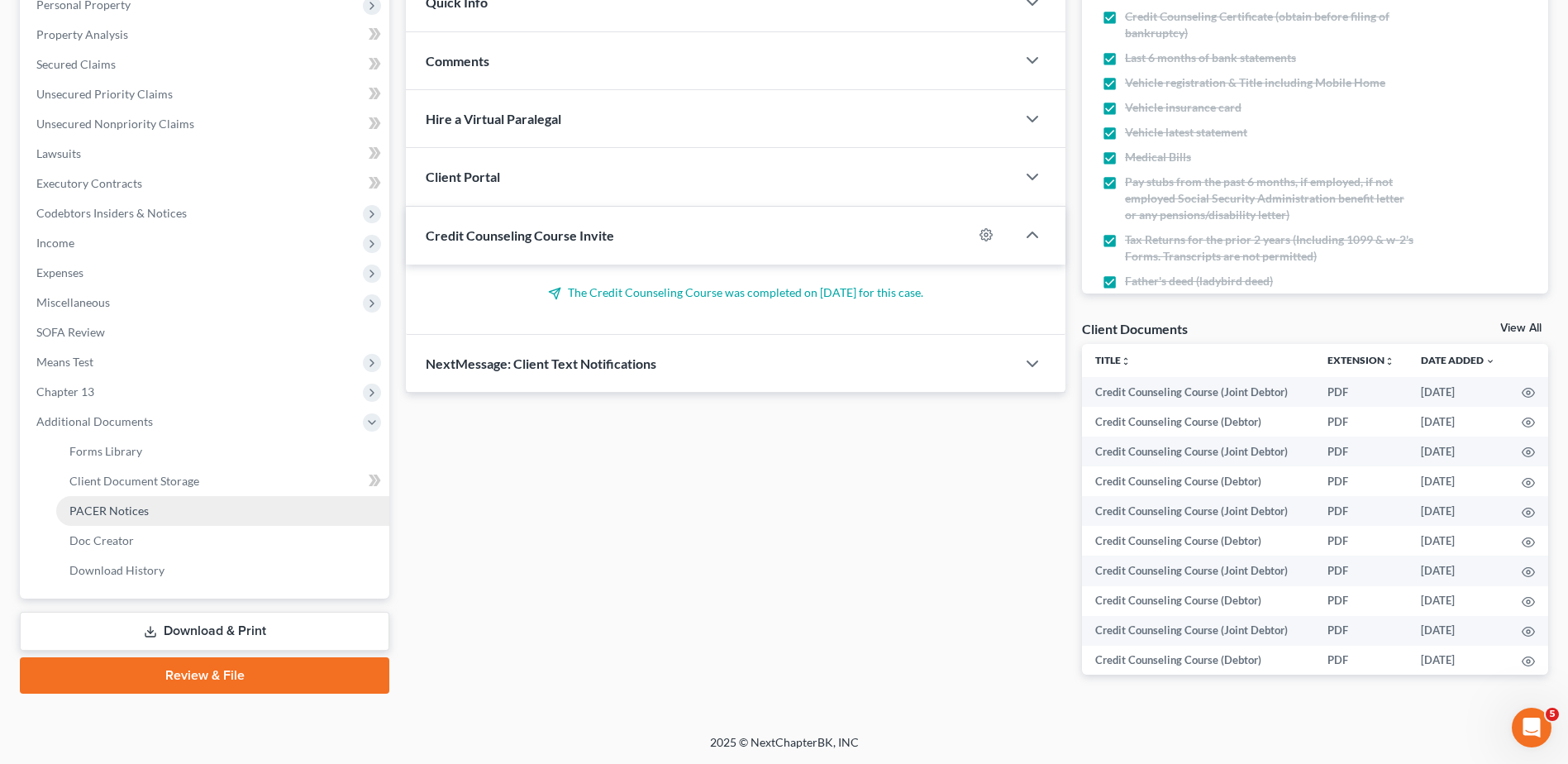
click at [126, 517] on span "PACER Notices" at bounding box center [109, 511] width 79 height 14
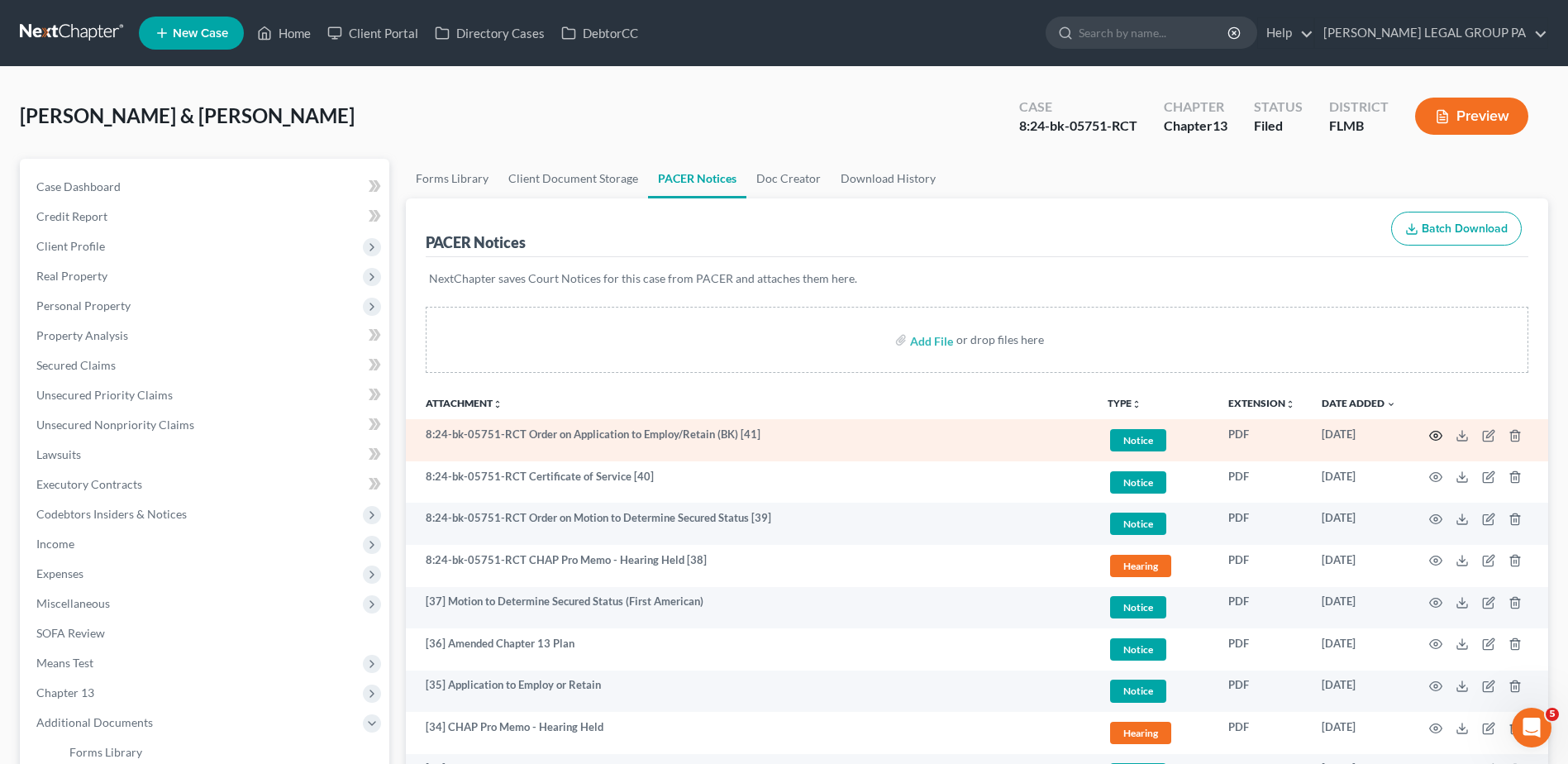
click at [1433, 434] on icon "button" at bounding box center [1435, 436] width 14 height 14
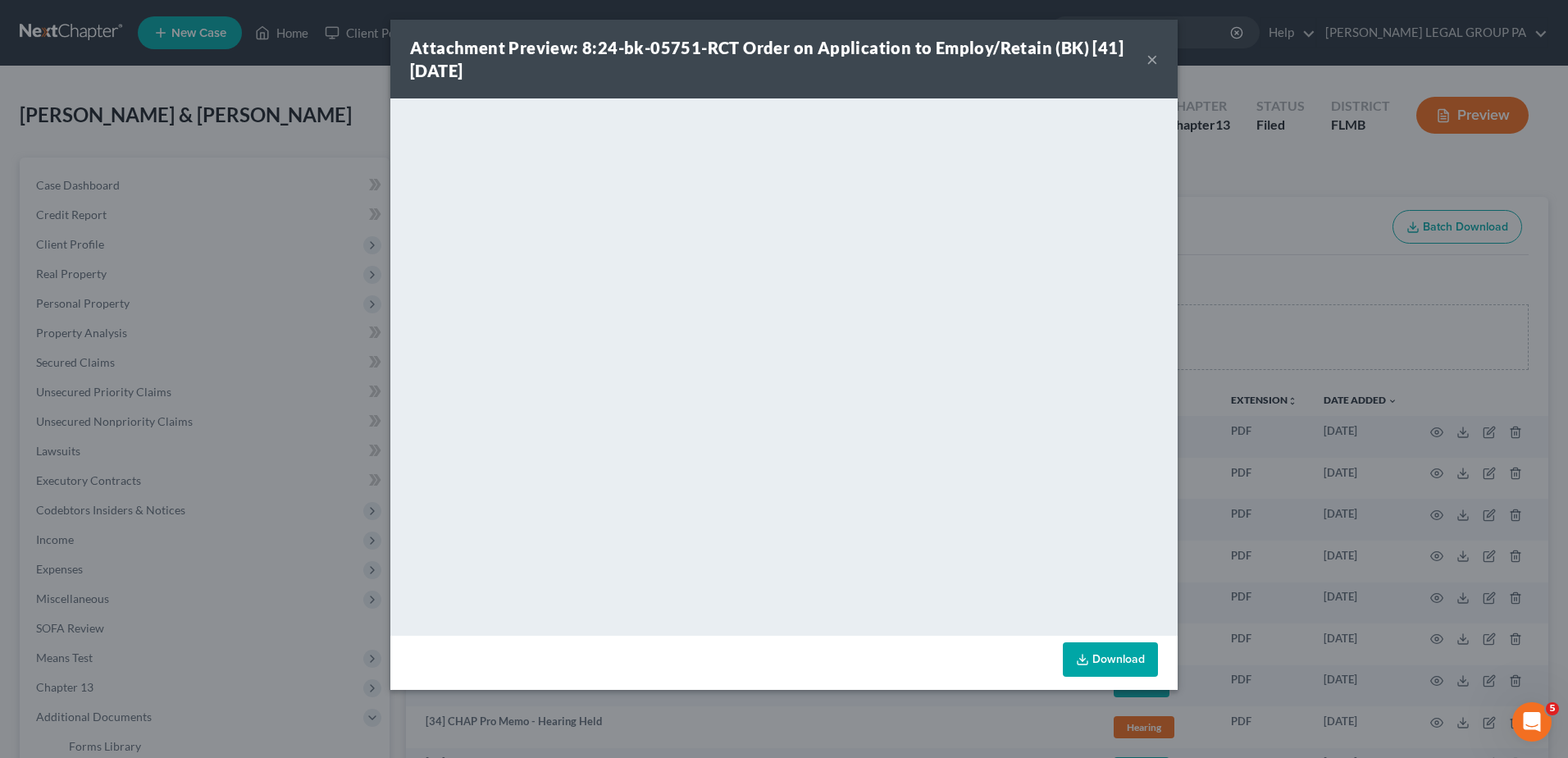
click at [1151, 59] on button "×" at bounding box center [1151, 59] width 12 height 20
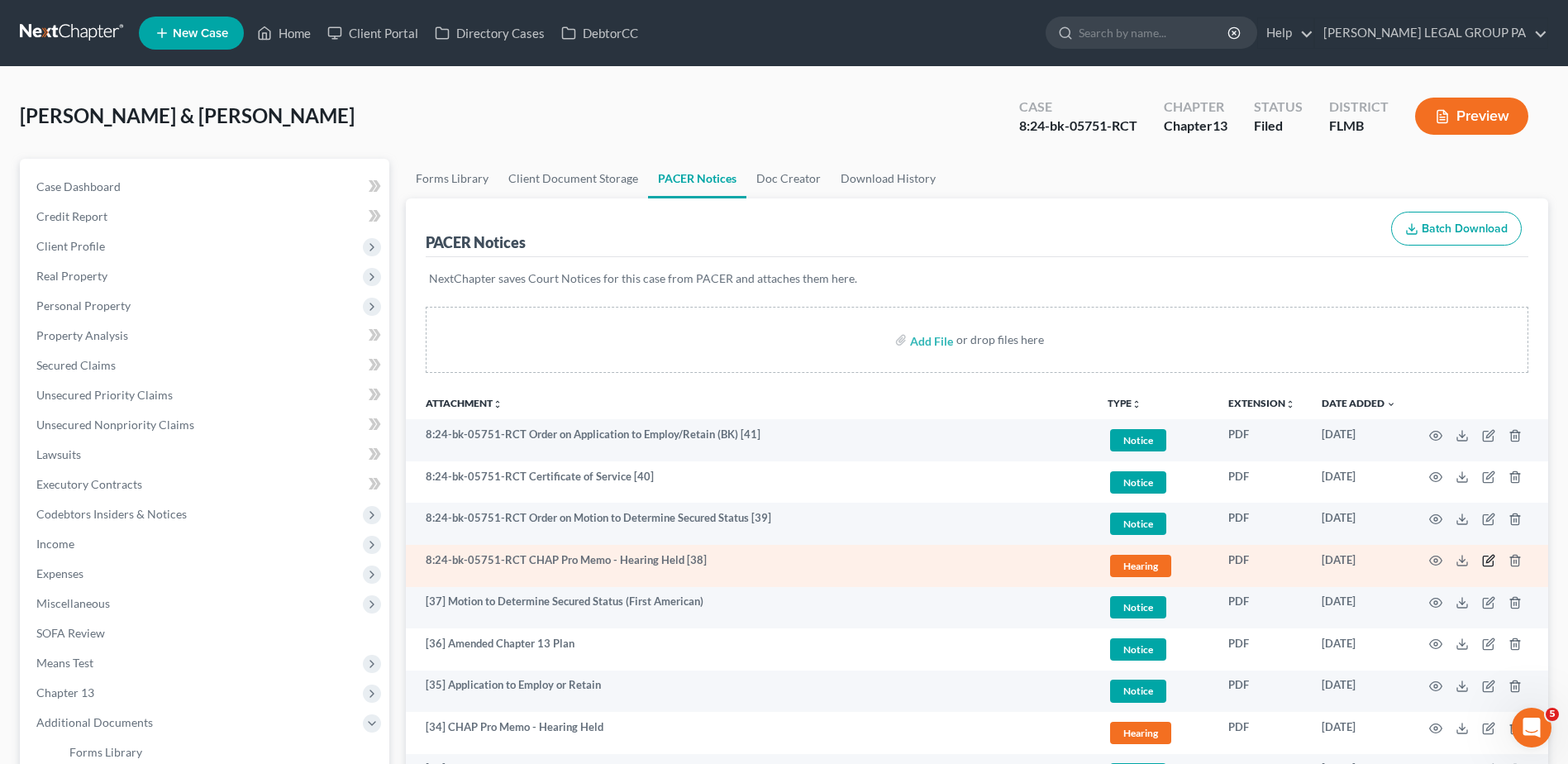
click at [1490, 558] on icon "button" at bounding box center [1490, 559] width 7 height 7
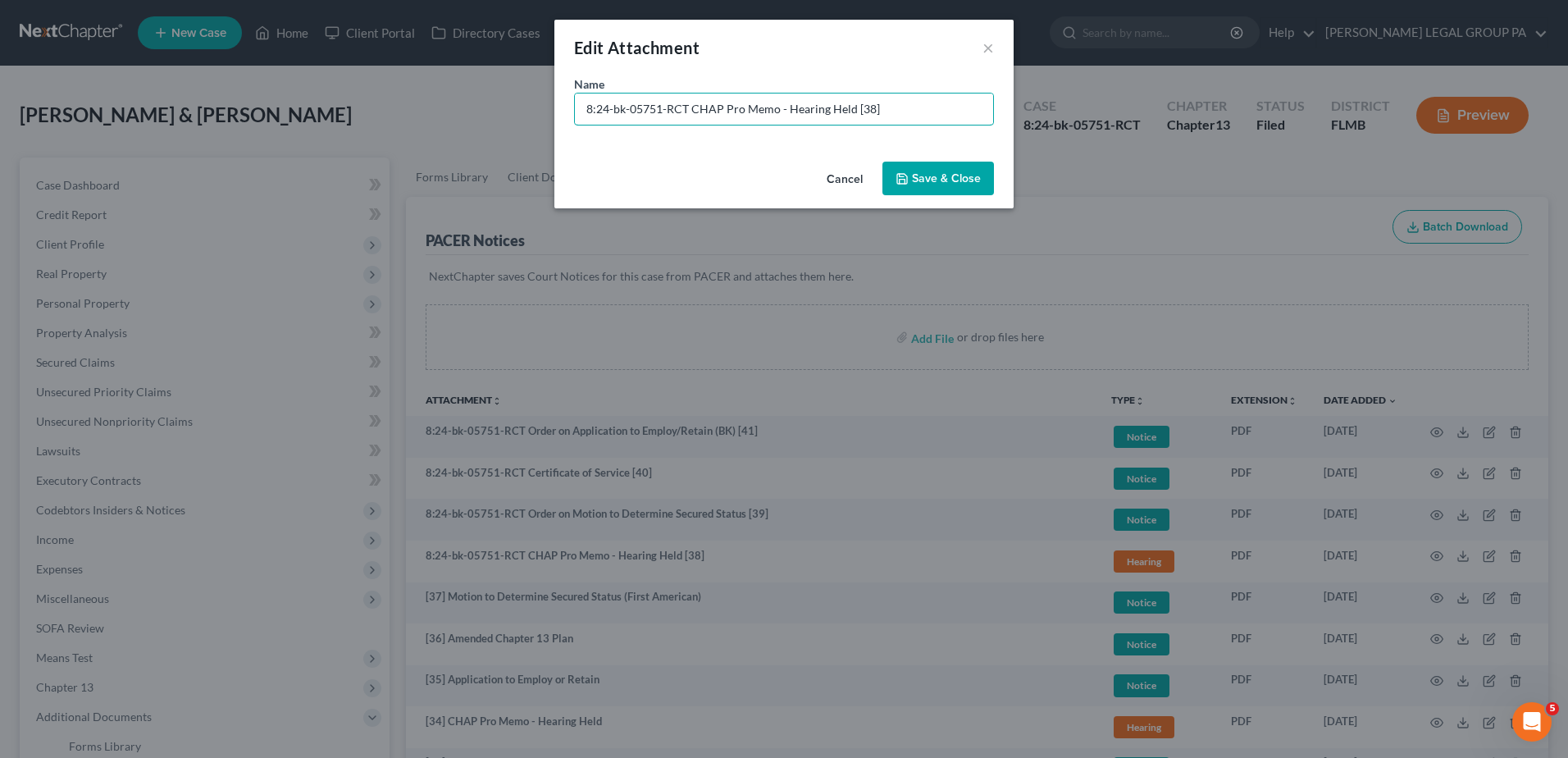
drag, startPoint x: 683, startPoint y: 109, endPoint x: 298, endPoint y: 113, distance: 385.0
click at [298, 113] on div "Edit Attachment × Name * 8:24-bk-05751-RCT CHAP Pro Memo - Hearing Held [38] Ca…" at bounding box center [784, 379] width 1568 height 758
drag, startPoint x: 785, startPoint y: 106, endPoint x: 870, endPoint y: 117, distance: 85.7
click at [851, 113] on input "[38] CHAP Pro Memo - Hearing Held [38]" at bounding box center [784, 108] width 418 height 31
type input "[38] CHAP Pro Memo - Hearing Held"
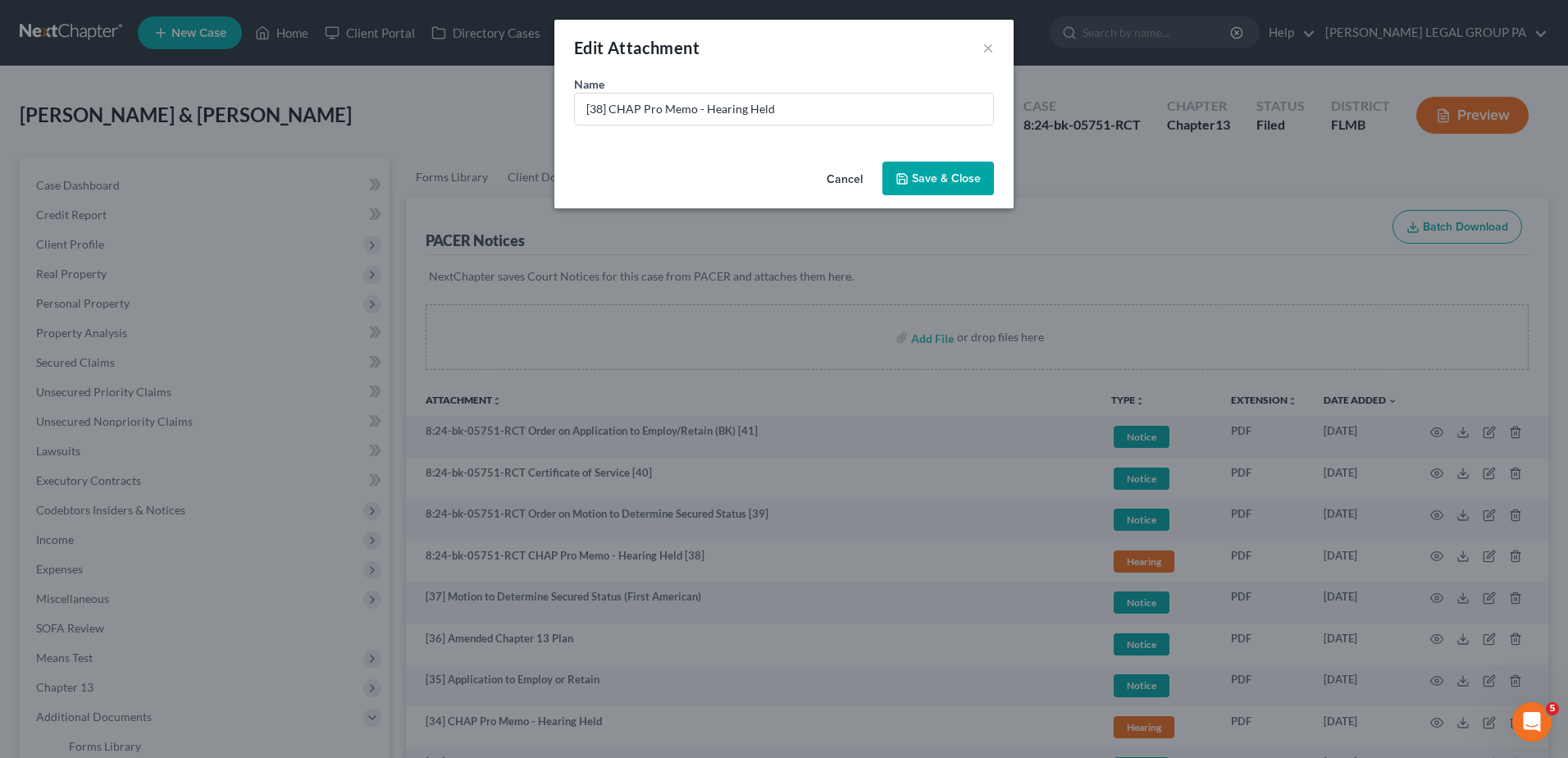
click at [948, 177] on span "Save & Close" at bounding box center [945, 179] width 69 height 14
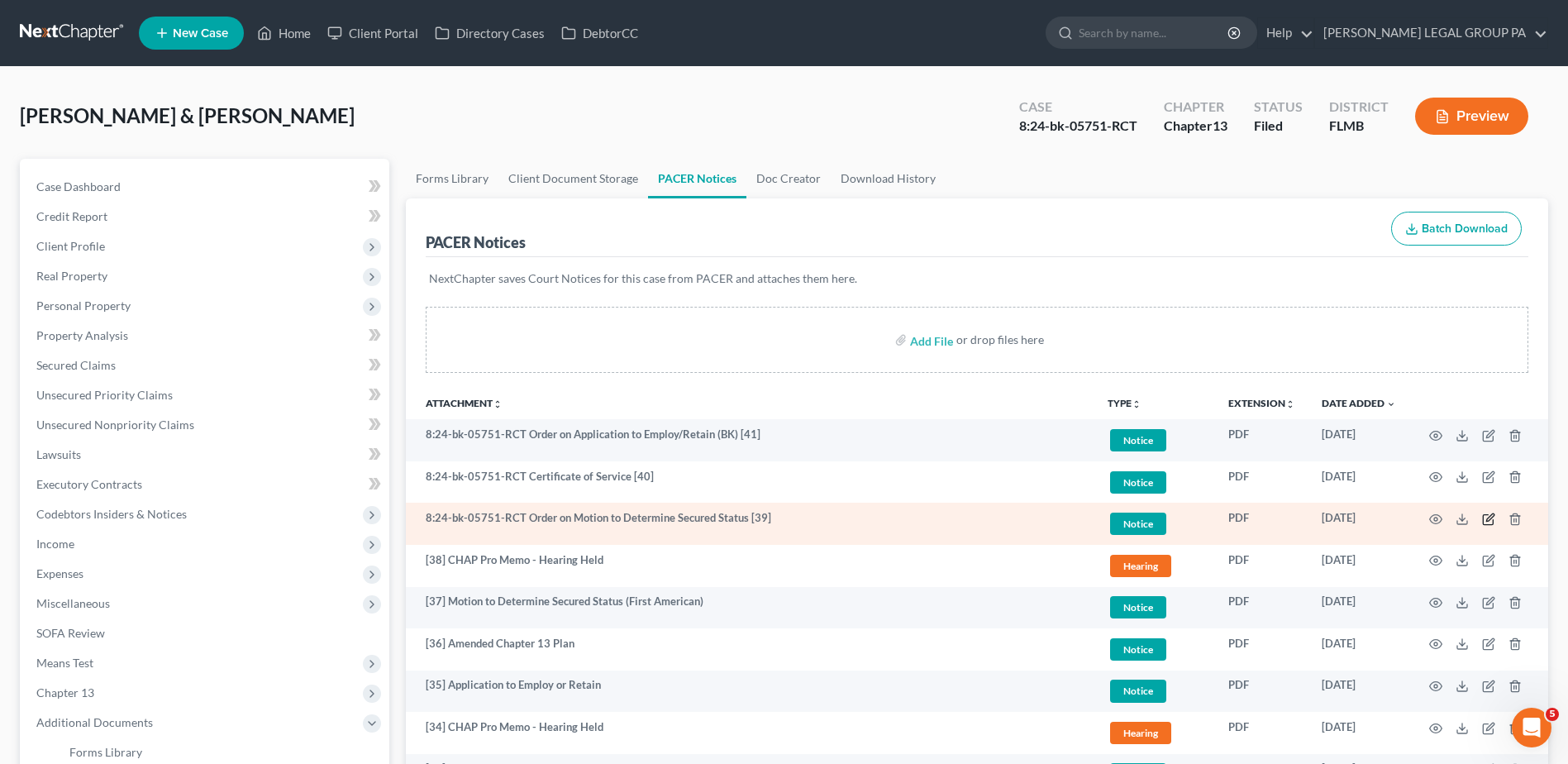
click at [1485, 518] on icon "button" at bounding box center [1489, 519] width 14 height 14
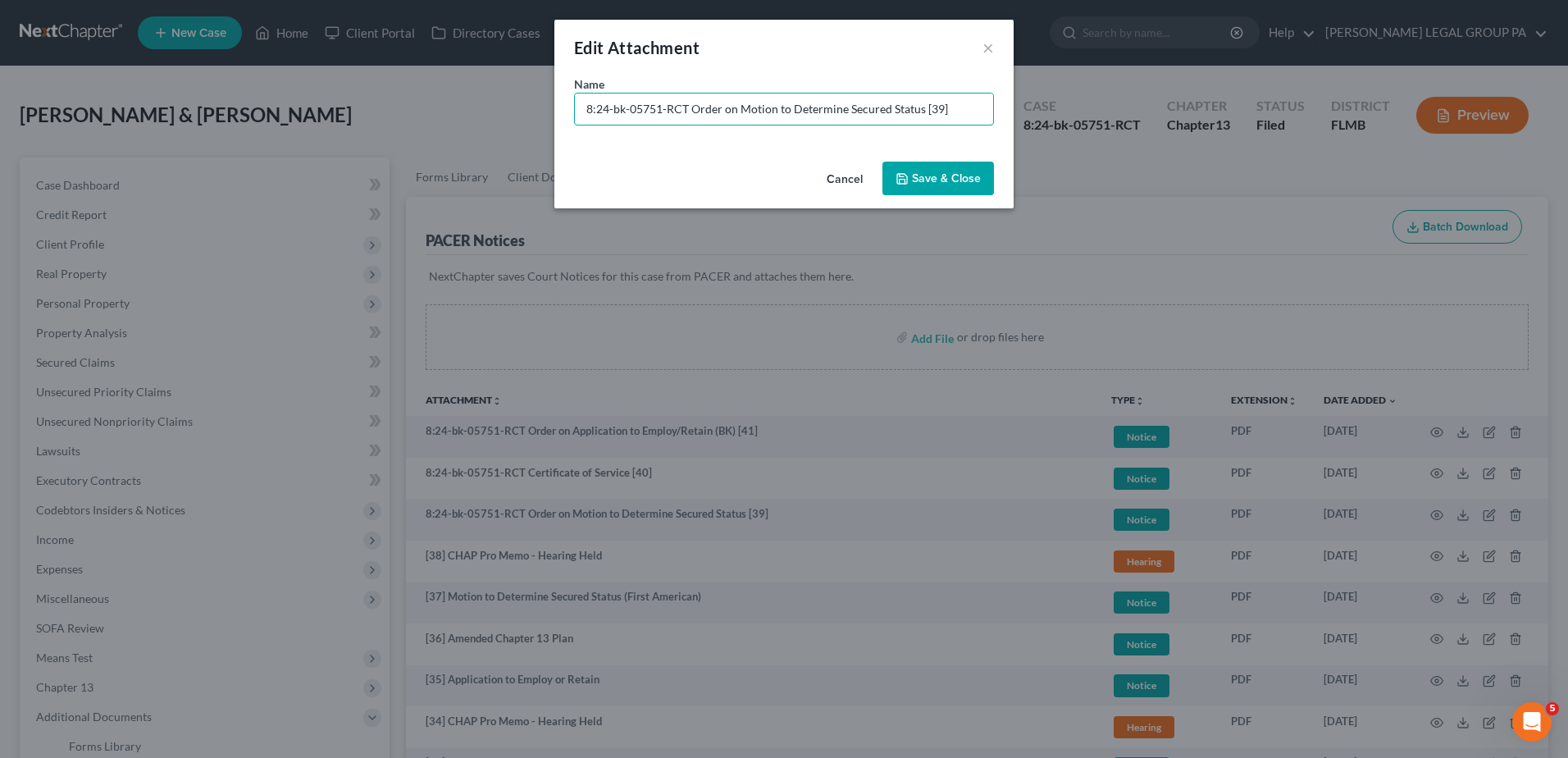
drag, startPoint x: 689, startPoint y: 106, endPoint x: 177, endPoint y: 175, distance: 516.6
click at [177, 175] on div "Edit Attachment × Name * 8:24-bk-05751-RCT Order on Motion to Determine Secured…" at bounding box center [784, 379] width 1568 height 758
type input "[39] Order on Motion to Determine Secured Status"
click at [940, 175] on span "Save & Close" at bounding box center [945, 179] width 69 height 14
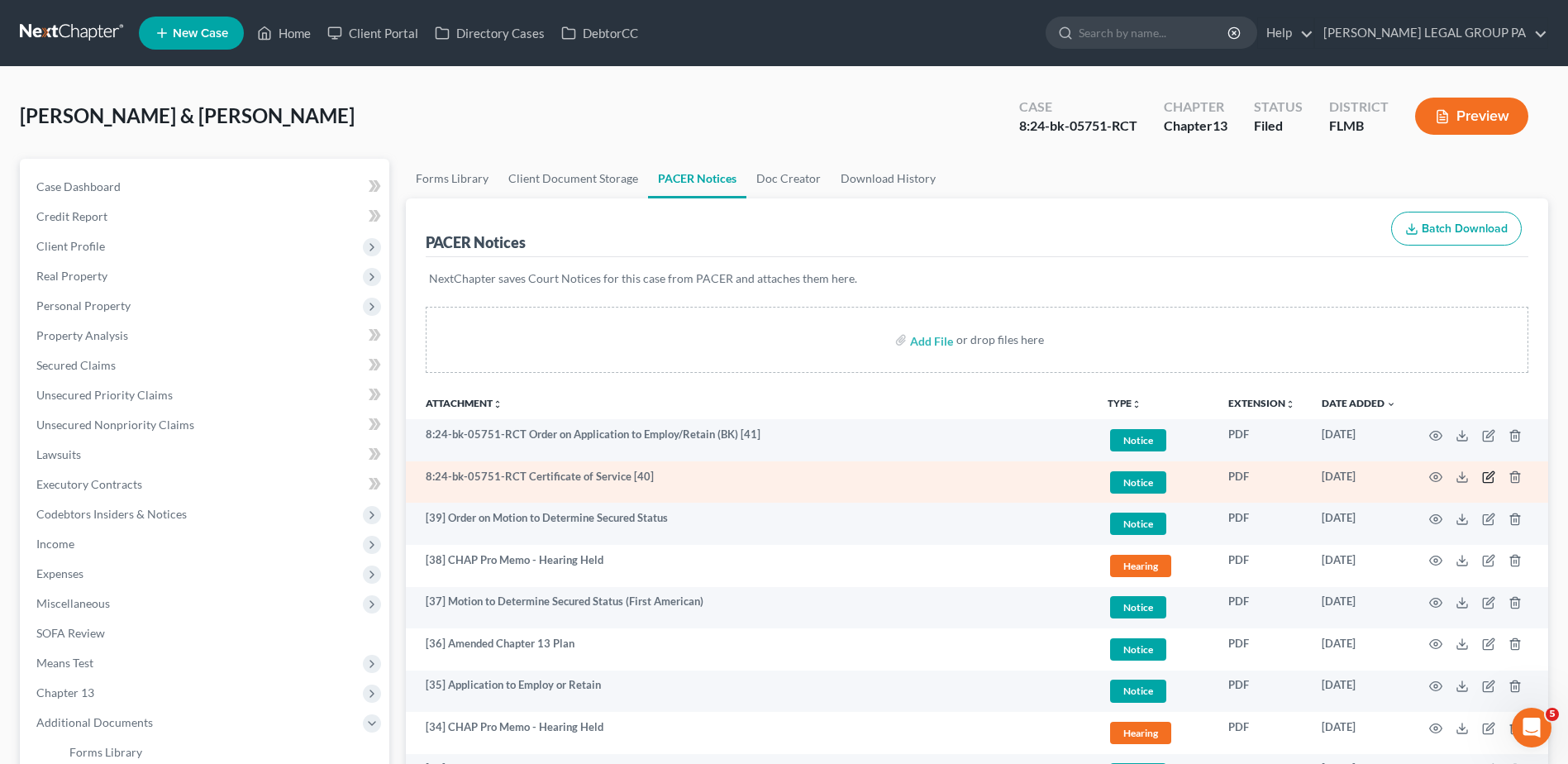
click at [1486, 480] on icon "button" at bounding box center [1490, 475] width 7 height 7
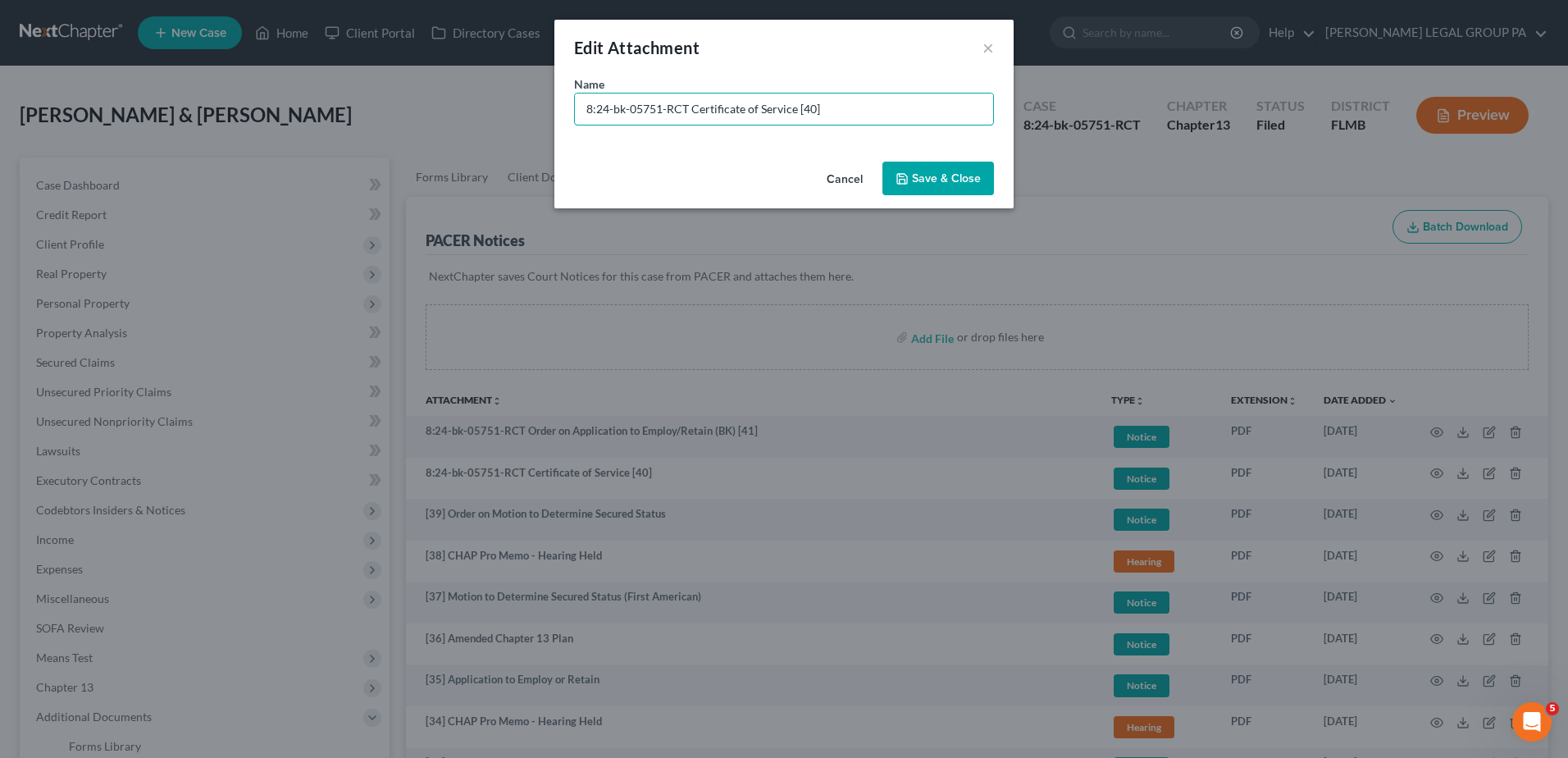
drag, startPoint x: 852, startPoint y: 100, endPoint x: 231, endPoint y: 152, distance: 623.2
click at [231, 152] on div "Edit Attachment × Name * 8:24-bk-05751-RCT Certificate of Service [40] Cancel S…" at bounding box center [784, 379] width 1568 height 758
type input "[40] - COS for Doc. 39"
click at [899, 175] on icon "button" at bounding box center [902, 178] width 10 height 10
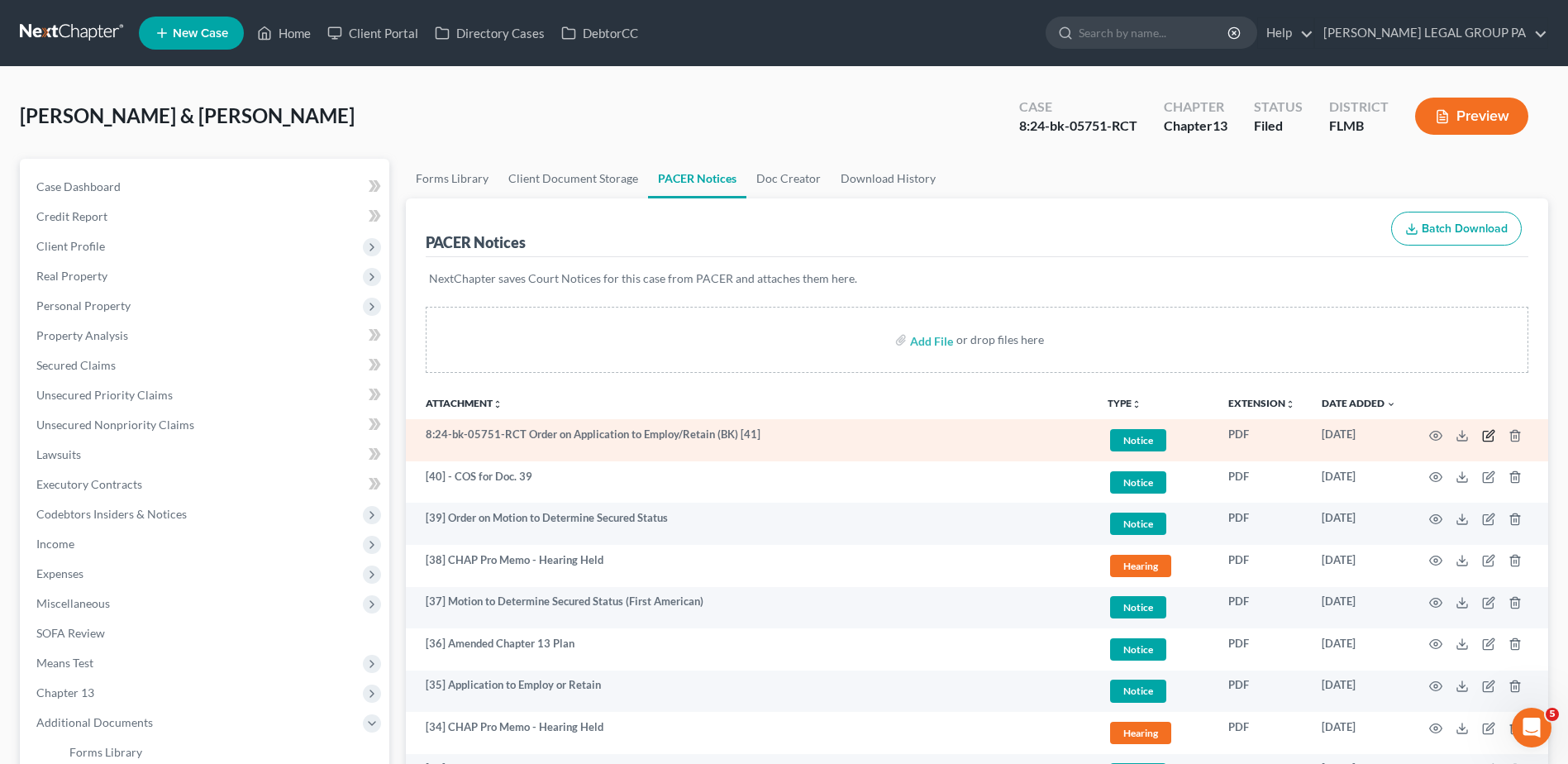
click at [1489, 434] on icon "button" at bounding box center [1490, 434] width 7 height 7
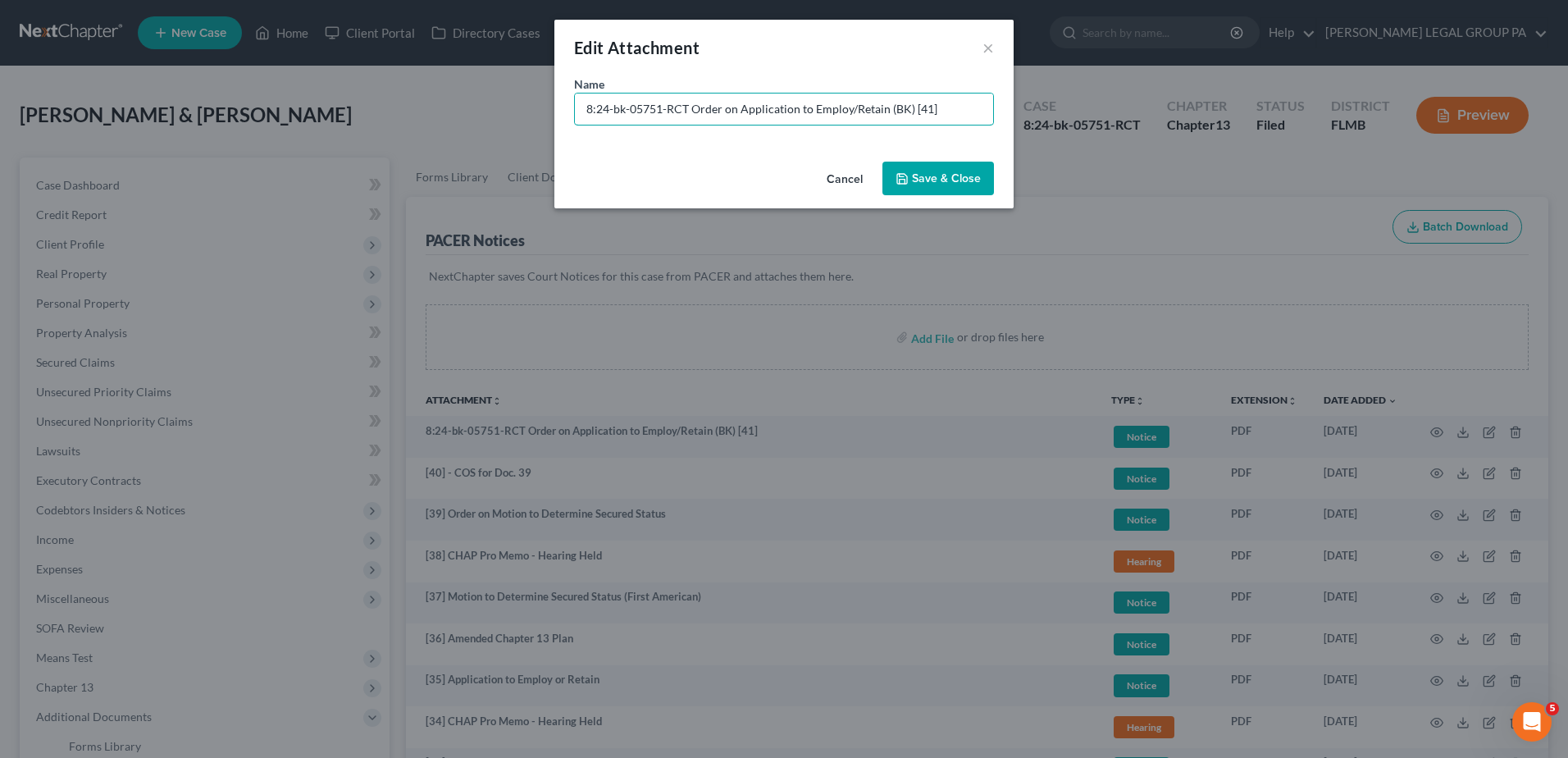
drag, startPoint x: 690, startPoint y: 102, endPoint x: -183, endPoint y: 113, distance: 873.1
type input "[41] Order on Application to Employ/Retain (BK)"
drag, startPoint x: 916, startPoint y: 174, endPoint x: 906, endPoint y: 398, distance: 224.2
click at [916, 175] on span "Save & Close" at bounding box center [945, 179] width 69 height 14
